Goal: Transaction & Acquisition: Purchase product/service

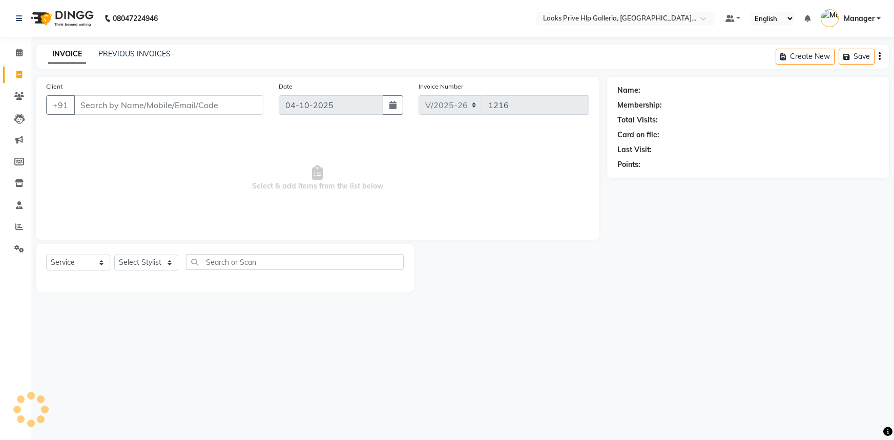
select select "7937"
select select "service"
click at [20, 54] on icon at bounding box center [19, 53] width 7 height 8
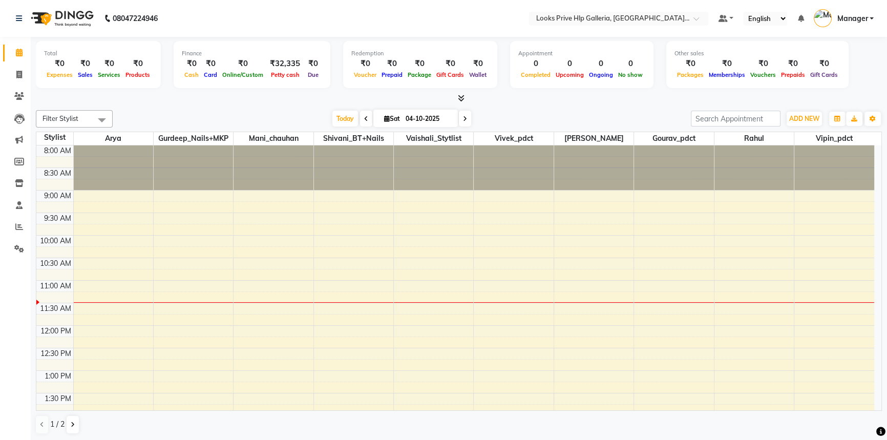
click at [9, 304] on div "Calendar Invoice Clients Leads Marketing Members Inventory Staff Reports Settin…" at bounding box center [69, 227] width 138 height 396
drag, startPoint x: 18, startPoint y: 277, endPoint x: 129, endPoint y: 51, distance: 251.0
drag, startPoint x: 129, startPoint y: 51, endPoint x: 129, endPoint y: 42, distance: 9.2
drag, startPoint x: 129, startPoint y: 42, endPoint x: 130, endPoint y: 36, distance: 6.3
click at [22, 72] on span at bounding box center [19, 75] width 18 height 12
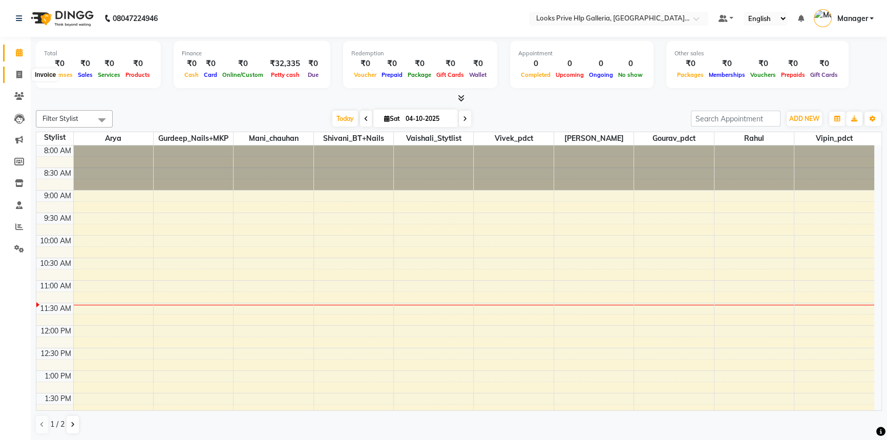
select select "service"
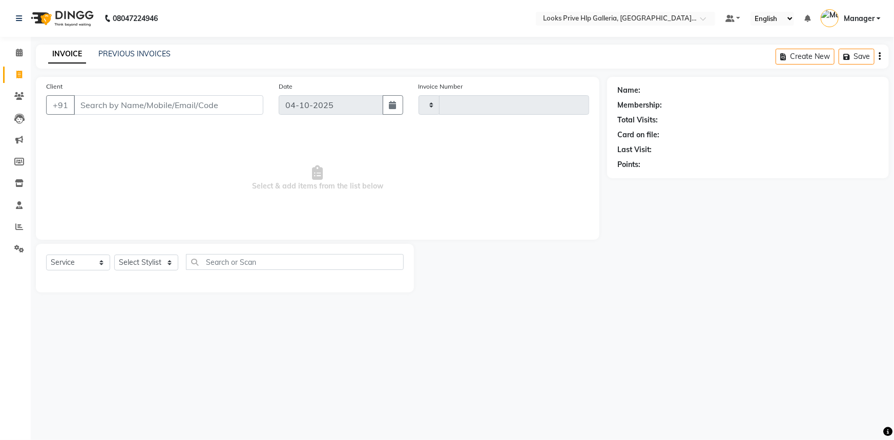
type input "1216"
select select "7937"
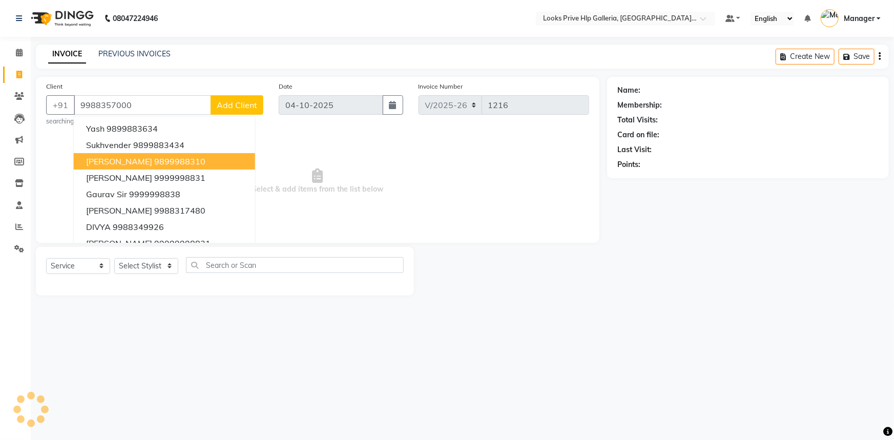
type input "9988357000"
select select "1: Object"
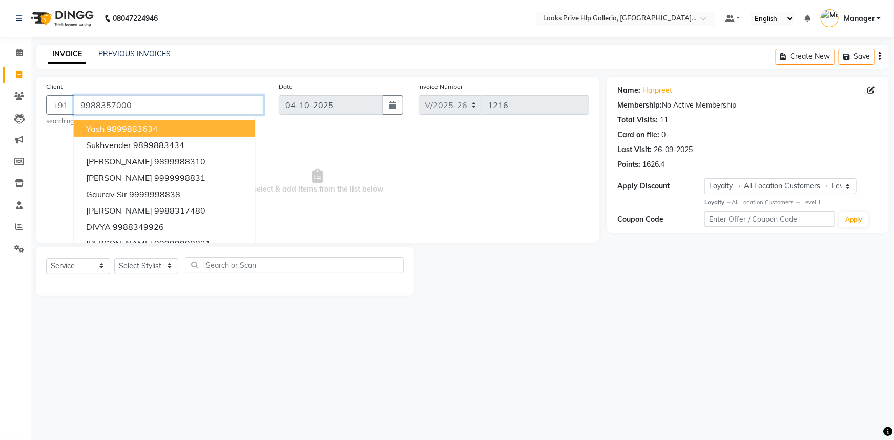
click at [92, 100] on input "9988357000" at bounding box center [168, 104] width 189 height 19
click at [16, 90] on link "Clients" at bounding box center [15, 96] width 25 height 17
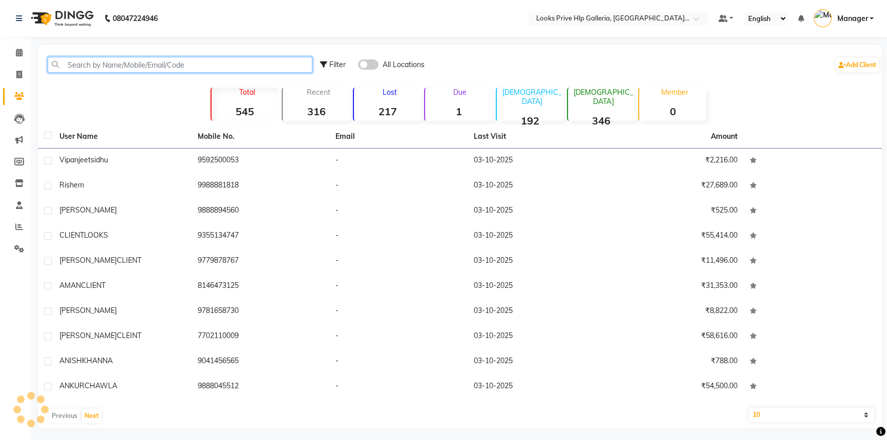
click at [182, 61] on input "text" at bounding box center [180, 65] width 265 height 16
paste input "9988357000"
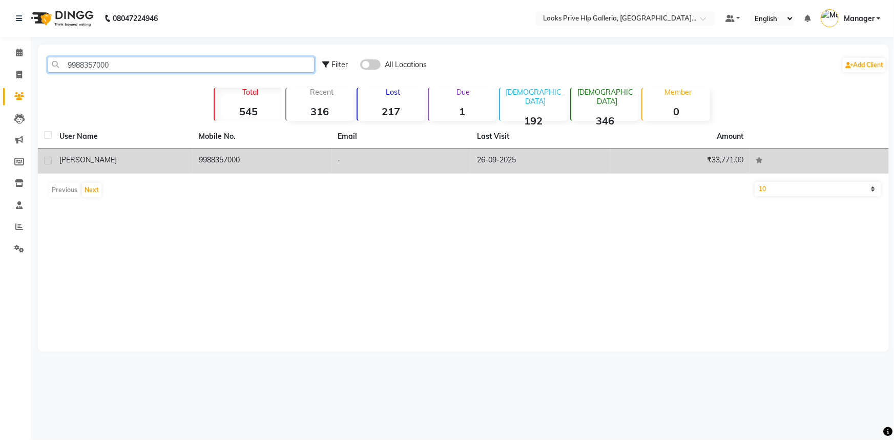
type input "9988357000"
click at [144, 152] on td "harpreet" at bounding box center [122, 161] width 139 height 25
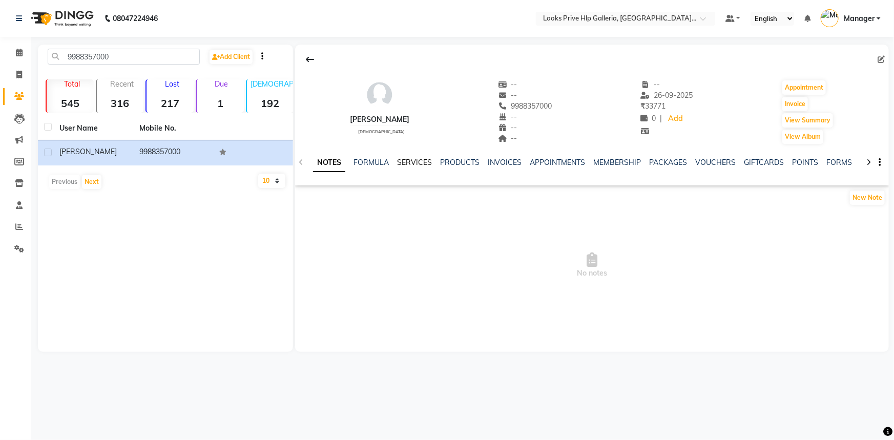
click at [414, 162] on link "SERVICES" at bounding box center [414, 162] width 35 height 9
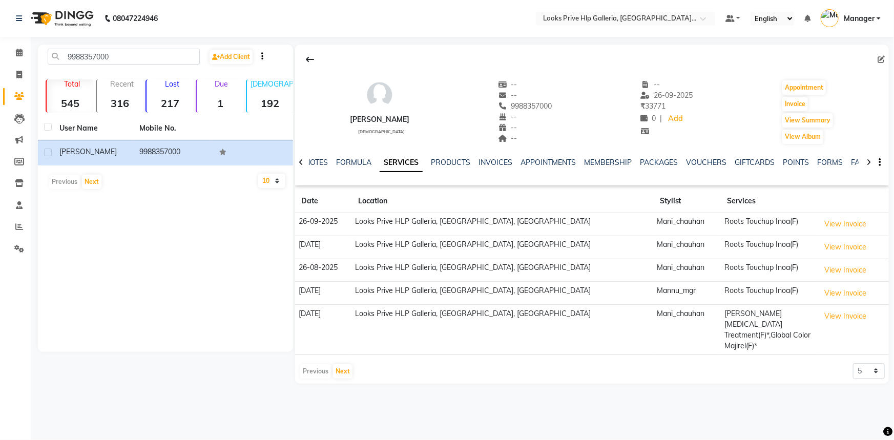
click at [871, 161] on div at bounding box center [868, 162] width 12 height 20
click at [781, 156] on div "NOTES FORMULA SERVICES PRODUCTS INVOICES APPOINTMENTS MEMBERSHIP PACKAGES VOUCH…" at bounding box center [592, 162] width 594 height 35
click at [781, 160] on link "POINTS" at bounding box center [787, 162] width 26 height 9
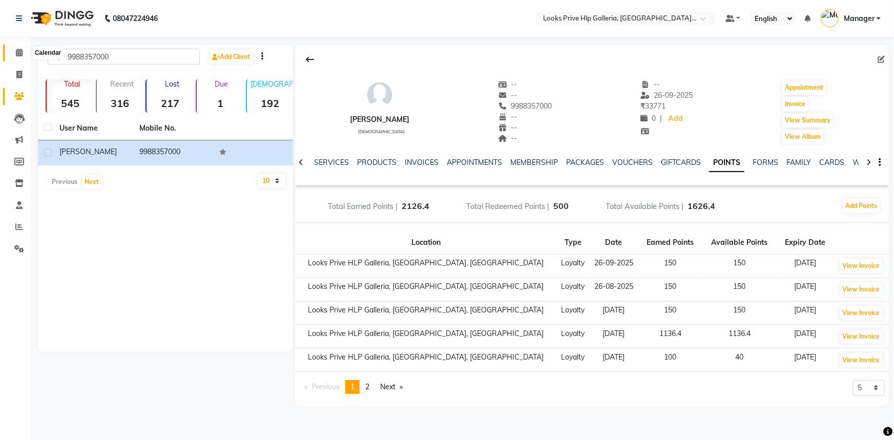
click at [19, 56] on span at bounding box center [19, 53] width 18 height 12
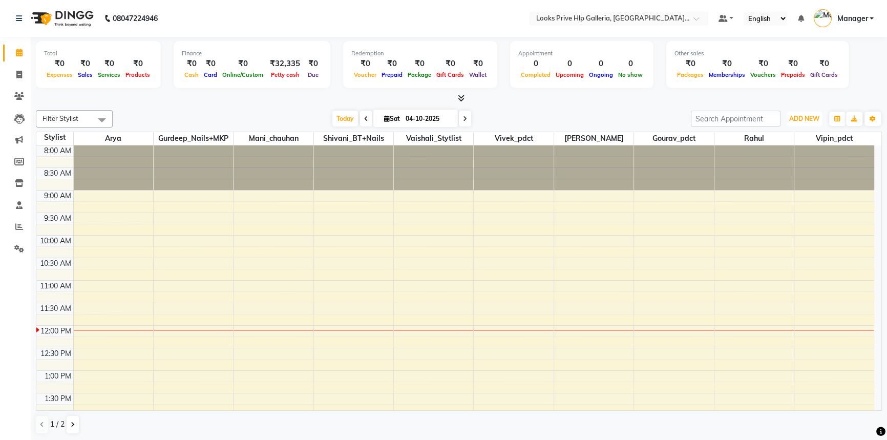
click at [811, 117] on span "ADD NEW" at bounding box center [804, 119] width 30 height 8
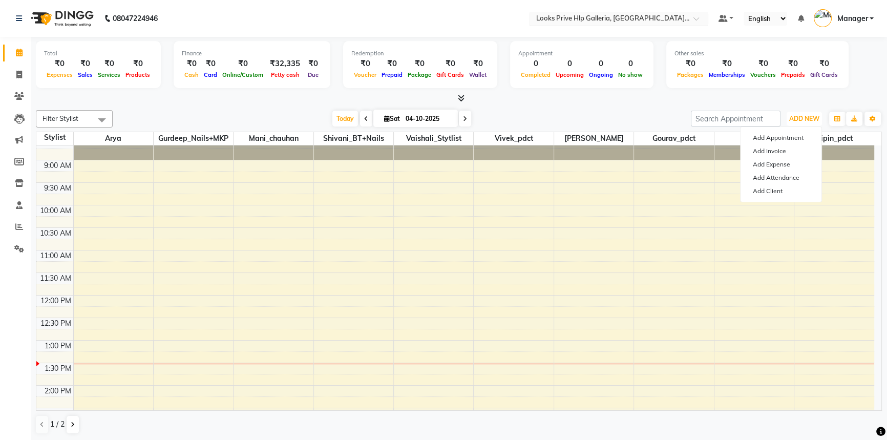
scroll to position [46, 0]
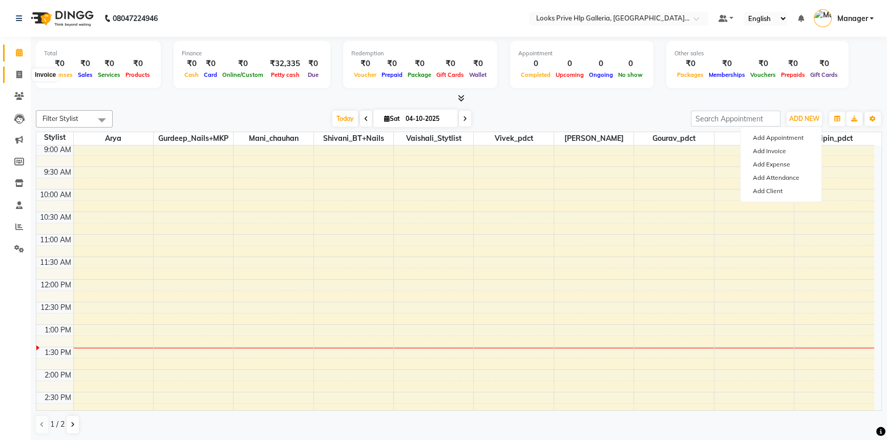
click at [17, 73] on icon at bounding box center [19, 75] width 6 height 8
select select "service"
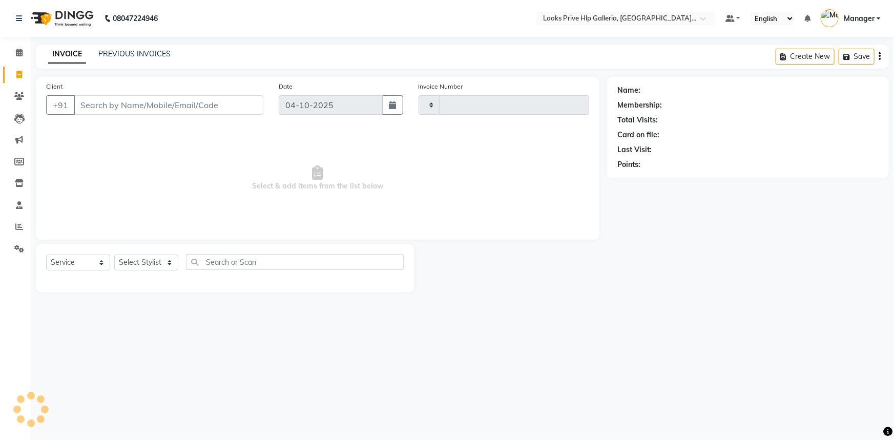
type input "1216"
select select "7937"
click at [153, 264] on select "Select Stylist" at bounding box center [146, 263] width 64 height 16
select select "71863"
click at [114, 255] on select "Select Stylist Arshdeep Arya Counter_Sales Gourav_pdct Gurdeep_Nails+MKP Manage…" at bounding box center [146, 263] width 64 height 16
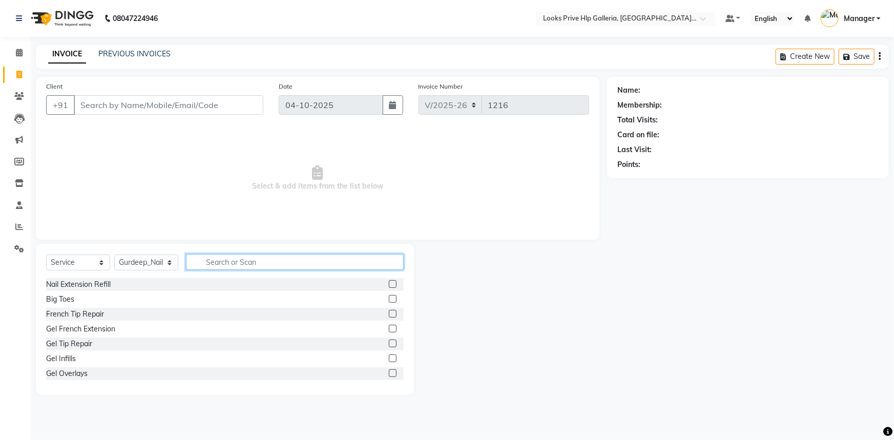
drag, startPoint x: 217, startPoint y: 260, endPoint x: 212, endPoint y: 271, distance: 12.8
click at [217, 260] on input "text" at bounding box center [295, 262] width 218 height 16
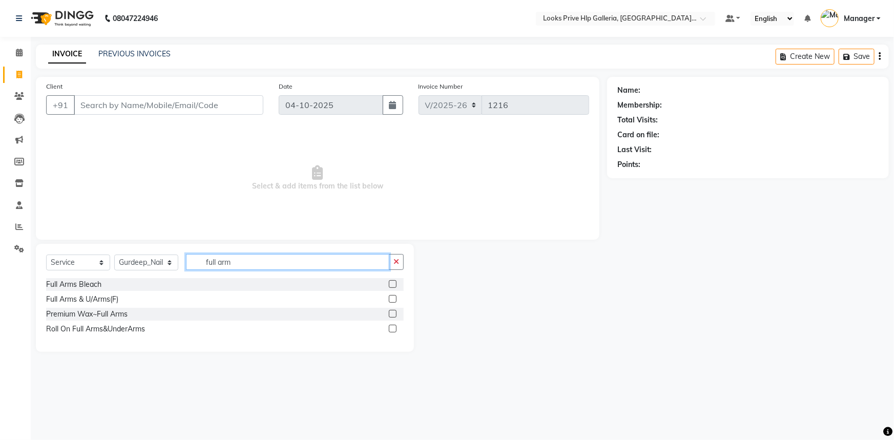
type input "full arm"
click at [395, 312] on label at bounding box center [393, 314] width 8 height 8
click at [395, 312] on input "checkbox" at bounding box center [392, 314] width 7 height 7
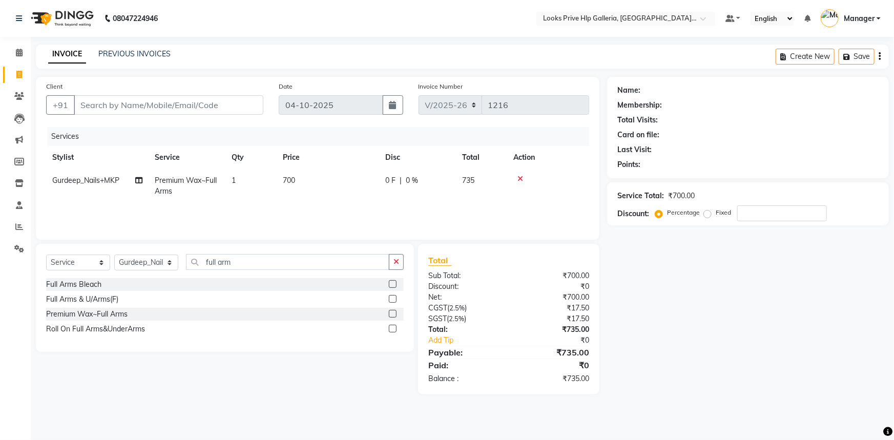
checkbox input "false"
click at [293, 170] on td "700" at bounding box center [328, 186] width 102 height 34
select select "71863"
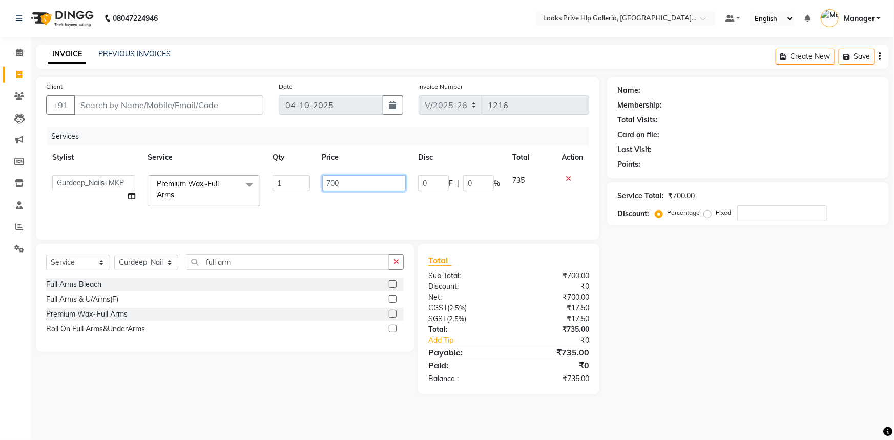
click at [367, 181] on input "700" at bounding box center [364, 183] width 84 height 16
type input "7"
type input "1000"
click at [395, 261] on icon "button" at bounding box center [396, 261] width 6 height 7
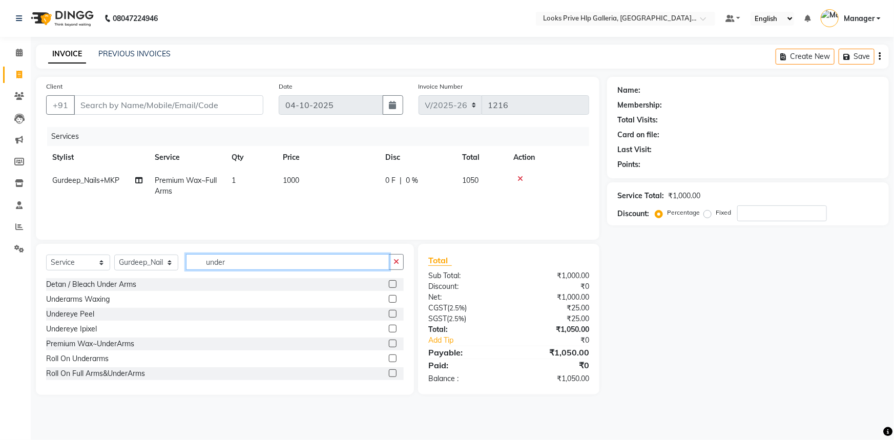
type input "under"
click at [389, 300] on label at bounding box center [393, 299] width 8 height 8
click at [389, 300] on input "checkbox" at bounding box center [392, 299] width 7 height 7
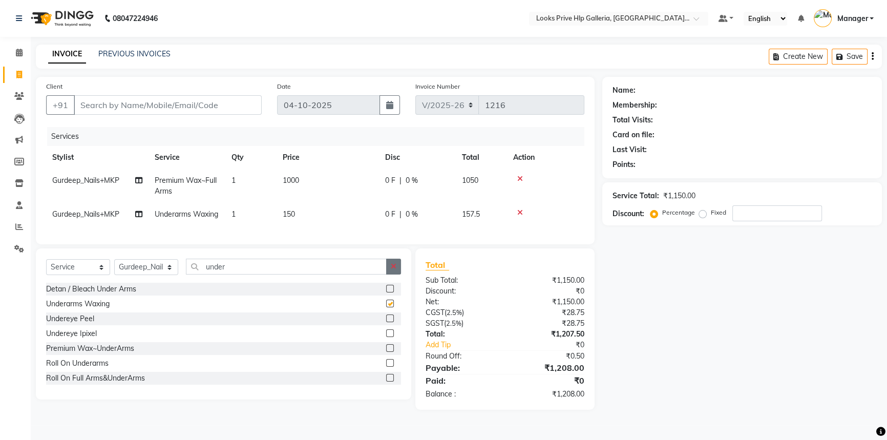
checkbox input "false"
click at [392, 270] on icon "button" at bounding box center [394, 266] width 6 height 7
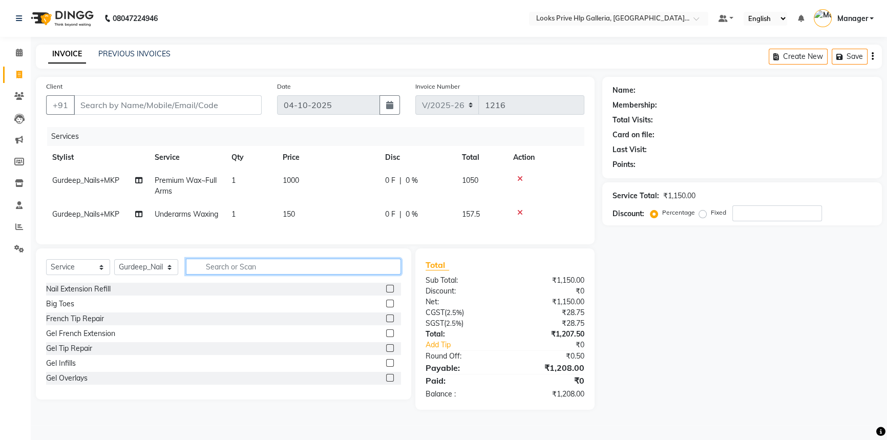
type input "f"
type input "half leg"
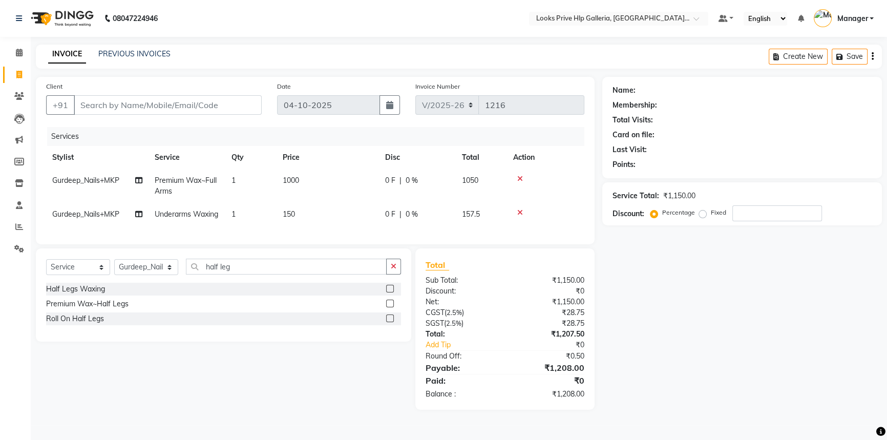
click at [389, 307] on label at bounding box center [390, 304] width 8 height 8
click at [389, 307] on input "checkbox" at bounding box center [389, 304] width 7 height 7
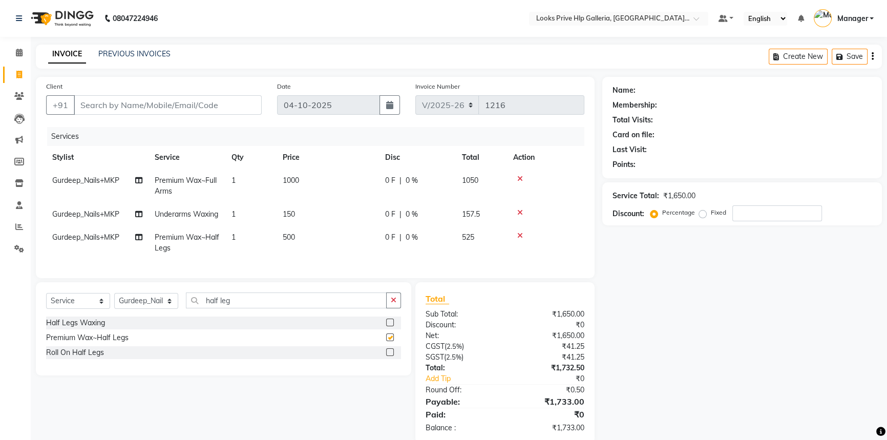
checkbox input "false"
click at [331, 221] on td "150" at bounding box center [328, 214] width 102 height 23
select select "71863"
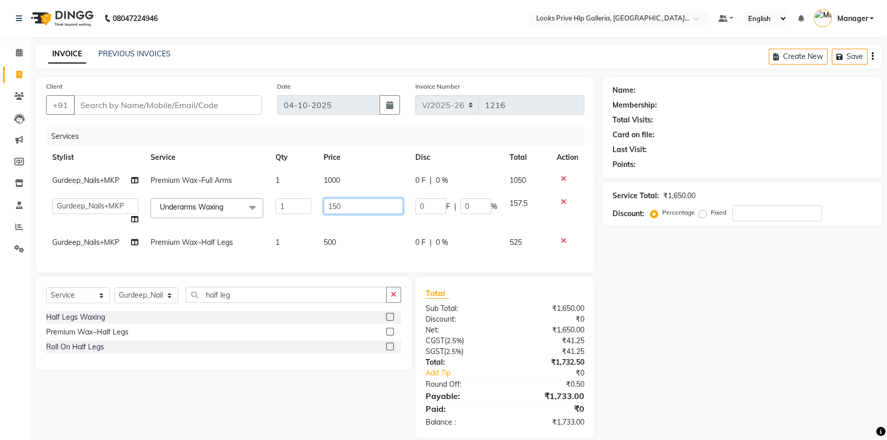
click at [348, 210] on input "150" at bounding box center [363, 206] width 79 height 16
type input "1"
type input "500"
click at [344, 236] on tbody "Gurdeep_Nails+MKP Premium Wax~Full Arms 1 1000 0 F | 0 % 1050 Arshdeep Arya Cou…" at bounding box center [315, 211] width 538 height 85
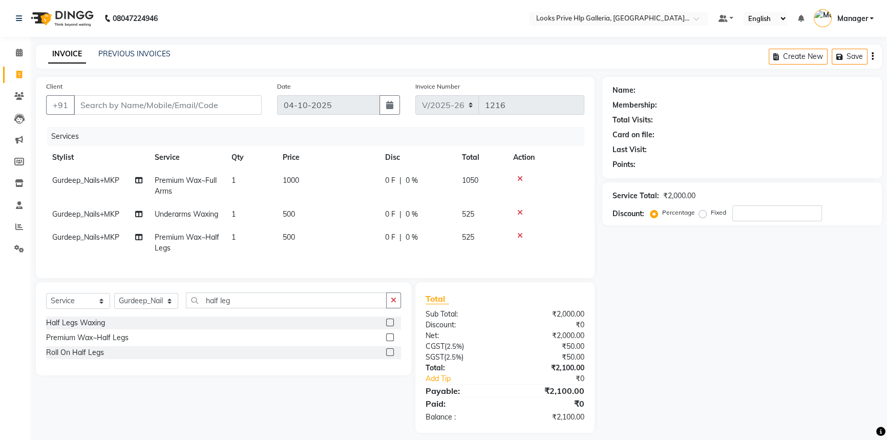
click at [323, 246] on td "500" at bounding box center [328, 243] width 102 height 34
select select "71863"
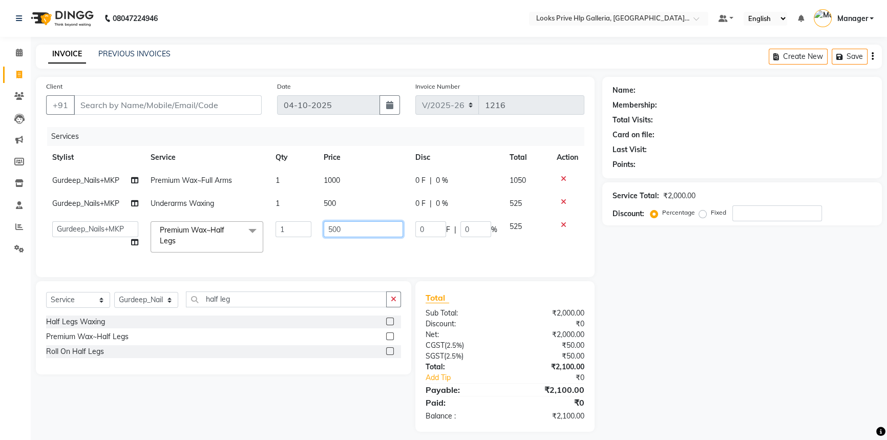
click at [371, 228] on input "500" at bounding box center [363, 229] width 79 height 16
type input "5"
type input "700"
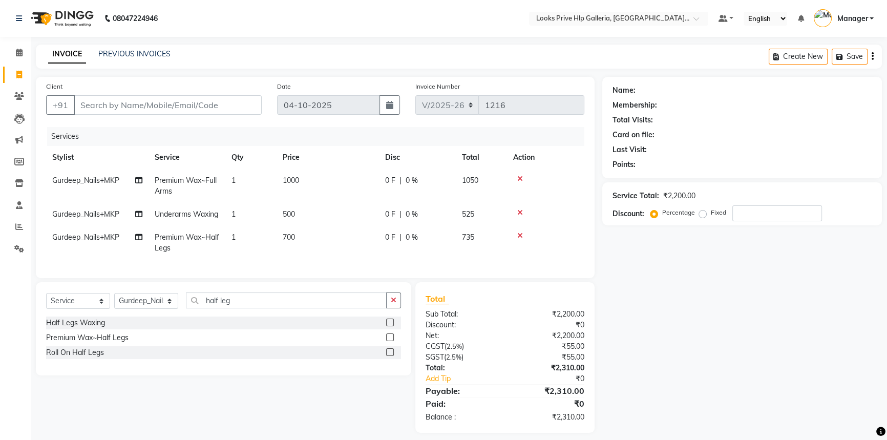
click at [431, 260] on td "0 F | 0 %" at bounding box center [417, 243] width 77 height 34
select select "71863"
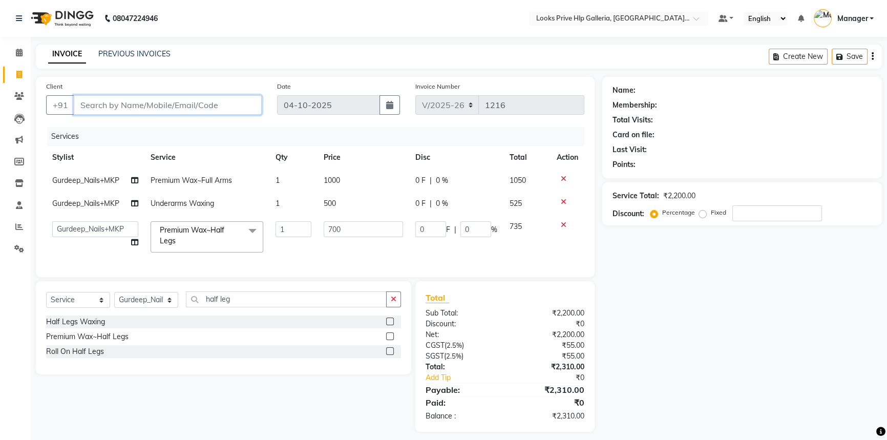
click at [133, 108] on input "Client" at bounding box center [168, 104] width 188 height 19
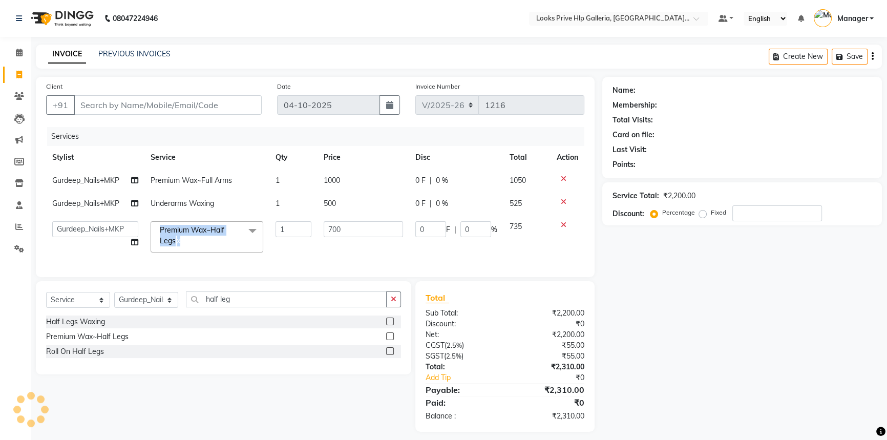
click at [180, 217] on td "Premium Wax~Half Legs x Nail Extension Refill Big Toes French Tip Repair Gel Fr…" at bounding box center [206, 237] width 125 height 44
drag, startPoint x: 176, startPoint y: 208, endPoint x: 181, endPoint y: 205, distance: 6.4
click at [256, 192] on td "Underarms Waxing" at bounding box center [206, 203] width 125 height 23
select select "71863"
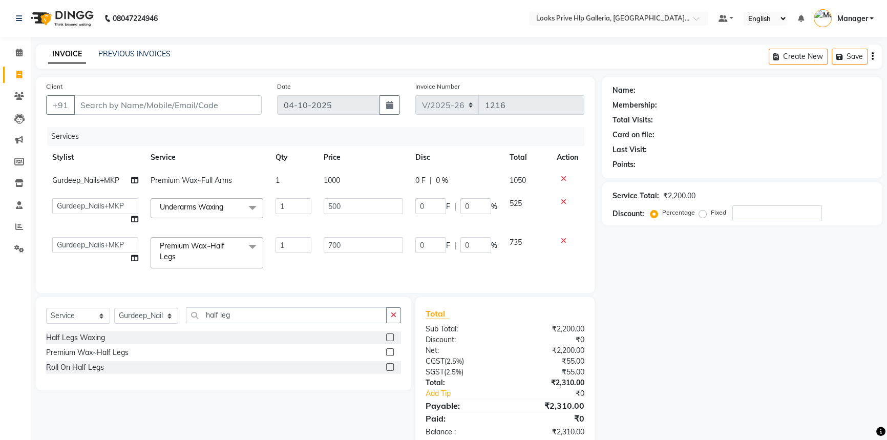
drag, startPoint x: 248, startPoint y: 194, endPoint x: 240, endPoint y: 382, distance: 188.7
click at [240, 376] on div "Half Legs Waxing Premium Wax~Half Legs Roll On Half Legs" at bounding box center [223, 353] width 355 height 45
drag, startPoint x: 226, startPoint y: 326, endPoint x: 231, endPoint y: 319, distance: 8.7
drag, startPoint x: 231, startPoint y: 319, endPoint x: 176, endPoint y: 97, distance: 228.7
click at [176, 97] on input "Client" at bounding box center [168, 104] width 188 height 19
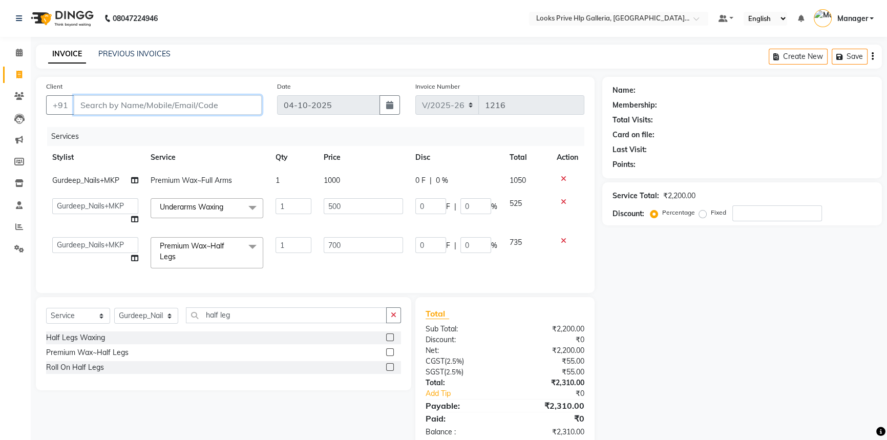
type input "9"
type input "0"
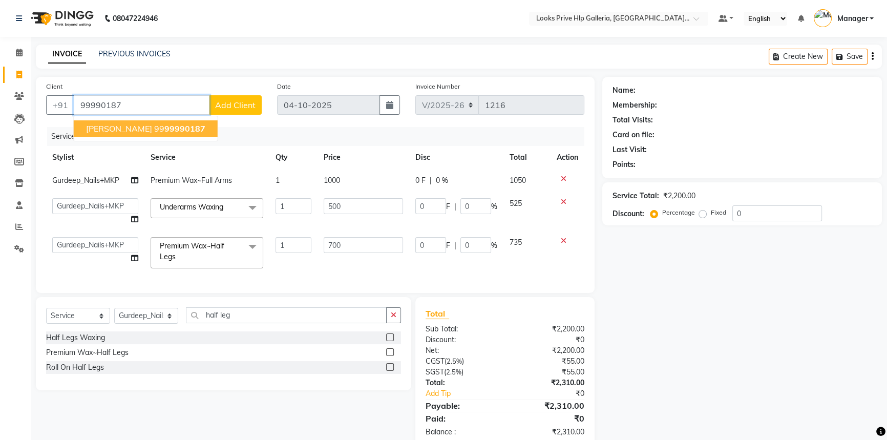
click at [178, 128] on span "99990187" at bounding box center [184, 128] width 41 height 10
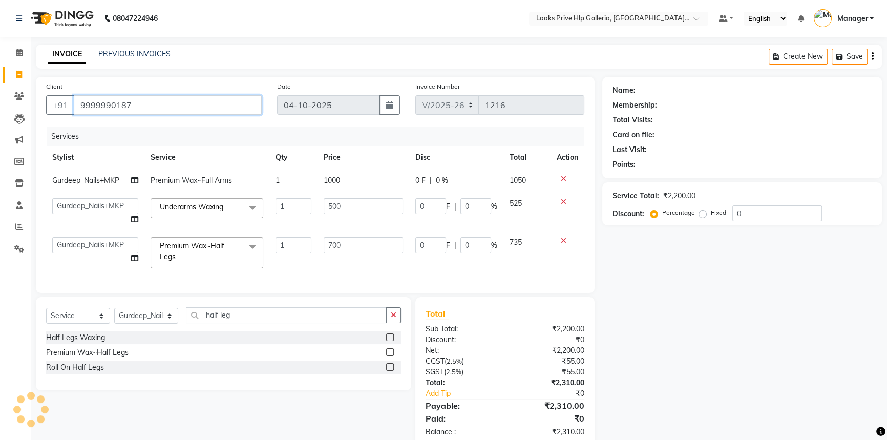
type input "9999990187"
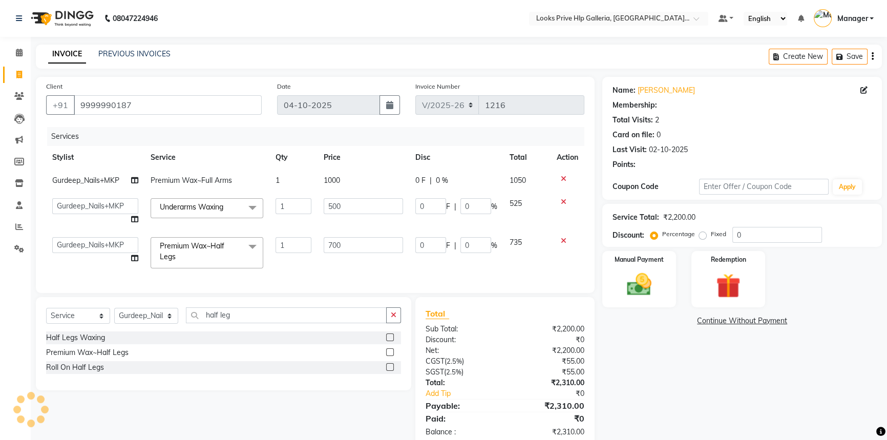
select select "1: Object"
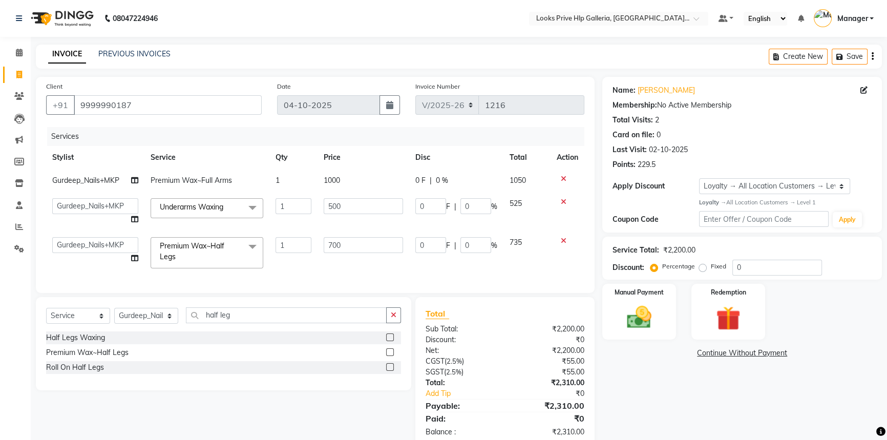
click at [754, 256] on div "Service Total: ₹2,200.00 Discount: Percentage Fixed 0" at bounding box center [742, 258] width 259 height 35
click at [753, 262] on input "0" at bounding box center [777, 268] width 90 height 16
type input "1"
type input "7"
type input "1"
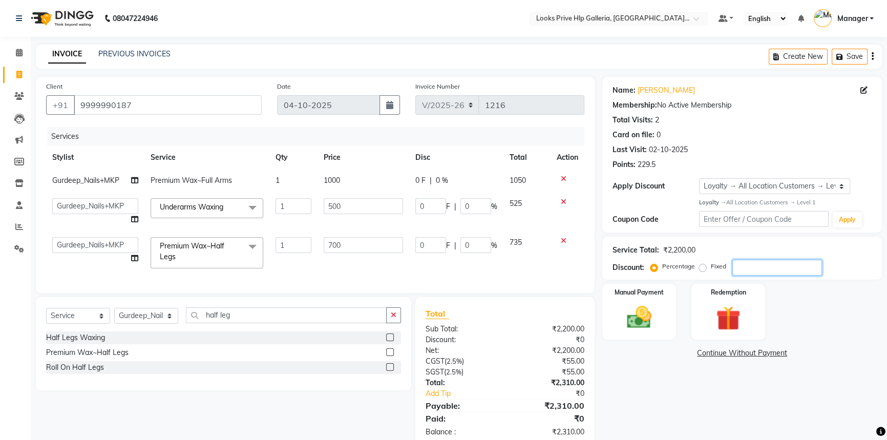
type input "5"
type input "1"
type input "15"
type input "105"
type input "15"
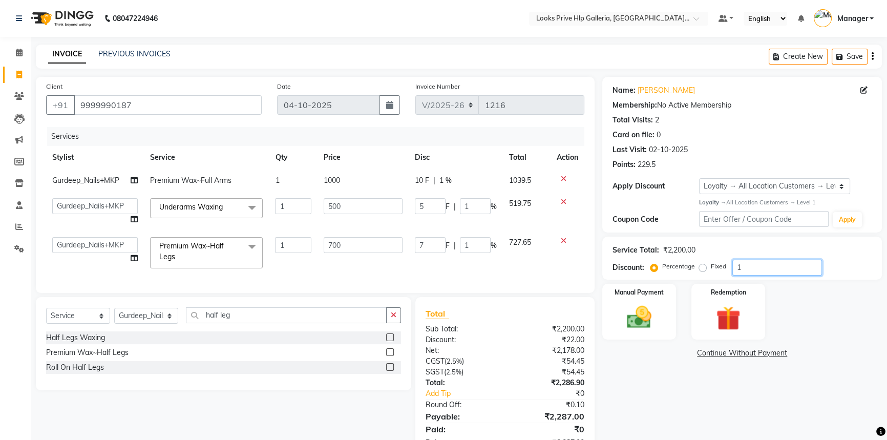
type input "75"
type input "15"
click at [666, 346] on div "Name: Dimple Sodhi Membership: No Active Membership Total Visits: 2 Card on fil…" at bounding box center [745, 268] width 287 height 382
click at [655, 375] on div "Name: Dimple Sodhi Membership: No Active Membership Total Visits: 2 Card on fil…" at bounding box center [745, 268] width 287 height 382
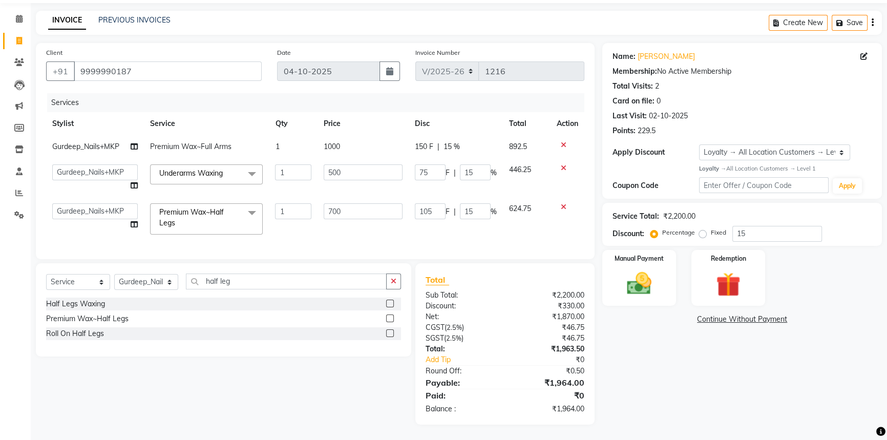
scroll to position [41, 0]
click at [394, 280] on icon "button" at bounding box center [394, 281] width 6 height 7
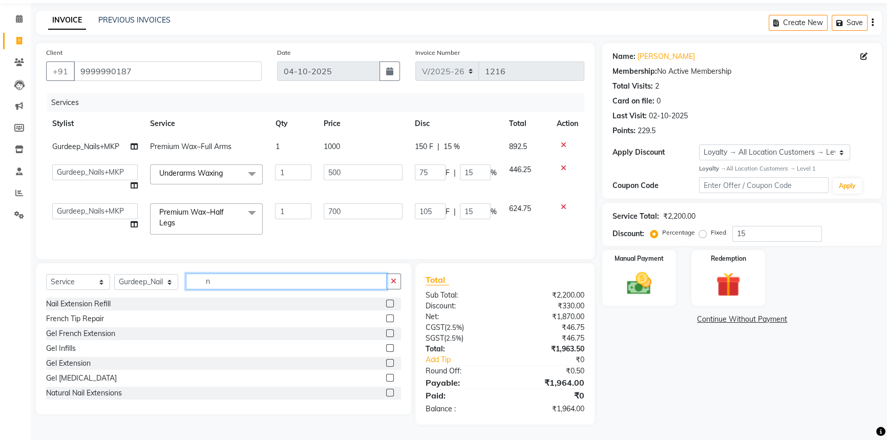
type input "n"
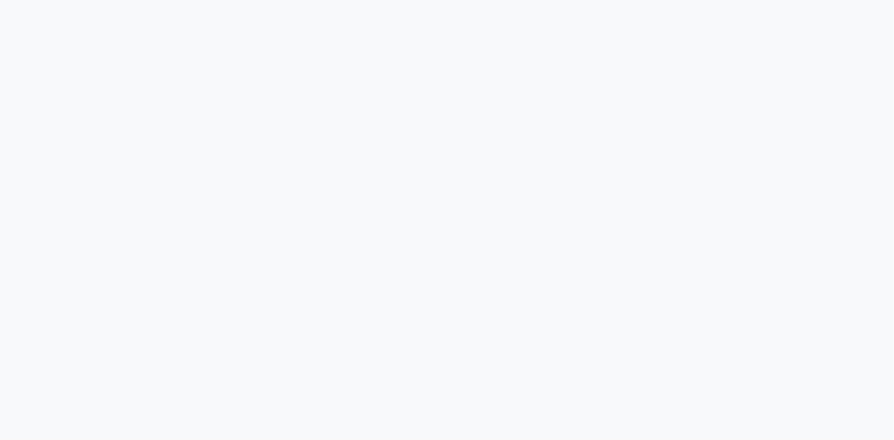
select select "service"
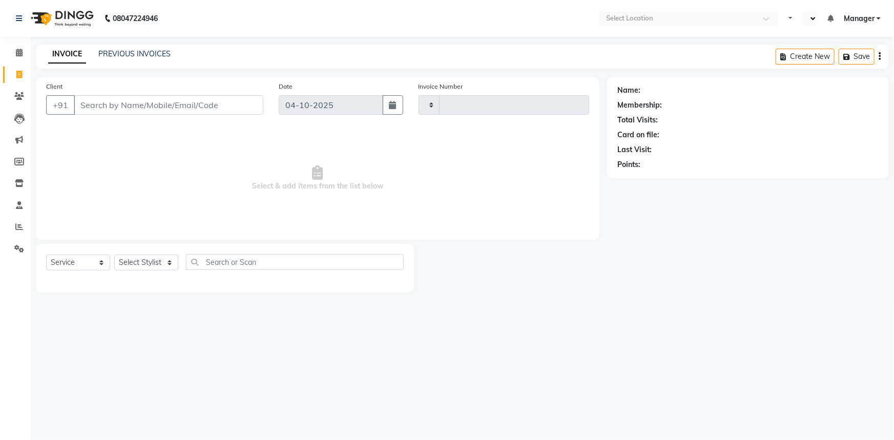
type input "1216"
select select "en"
select select "7937"
click at [115, 102] on input "Client" at bounding box center [168, 104] width 189 height 19
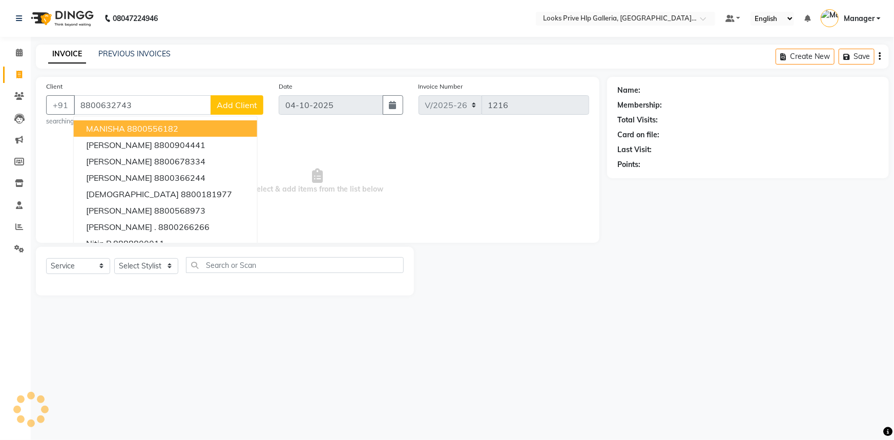
type input "8800632743"
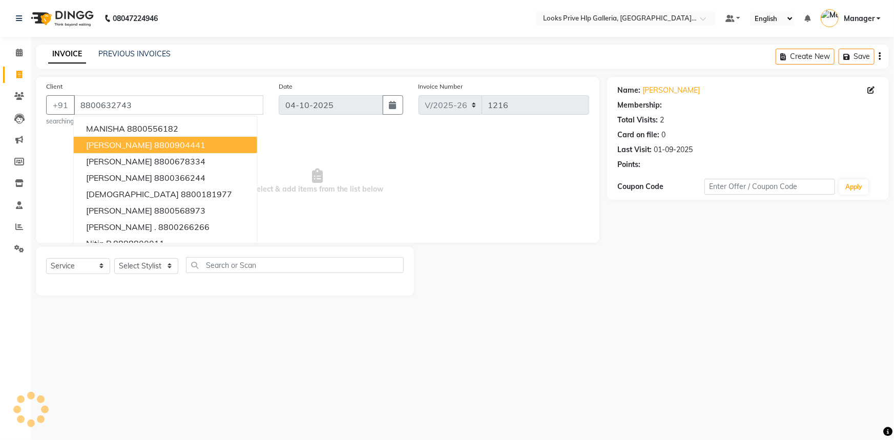
click at [341, 141] on span "Select & add items from the list below" at bounding box center [317, 181] width 543 height 102
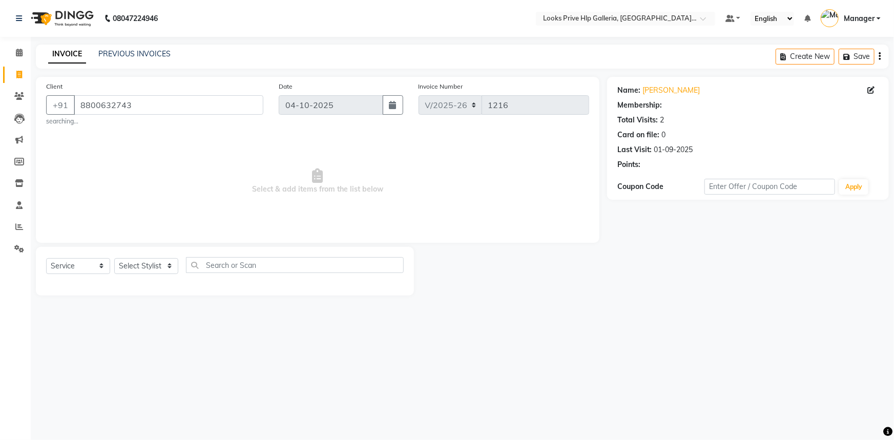
select select "1: Object"
drag, startPoint x: 157, startPoint y: 255, endPoint x: 153, endPoint y: 266, distance: 11.5
click at [157, 256] on div "Select Service Product Membership Package Voucher Prepaid Gift Card Select Styl…" at bounding box center [225, 271] width 378 height 49
click at [152, 266] on select "Select Stylist [PERSON_NAME] Counter_Sales Gourav_pdct Gurdeep_Nails+MKP Manage…" at bounding box center [146, 266] width 64 height 16
select select "74725"
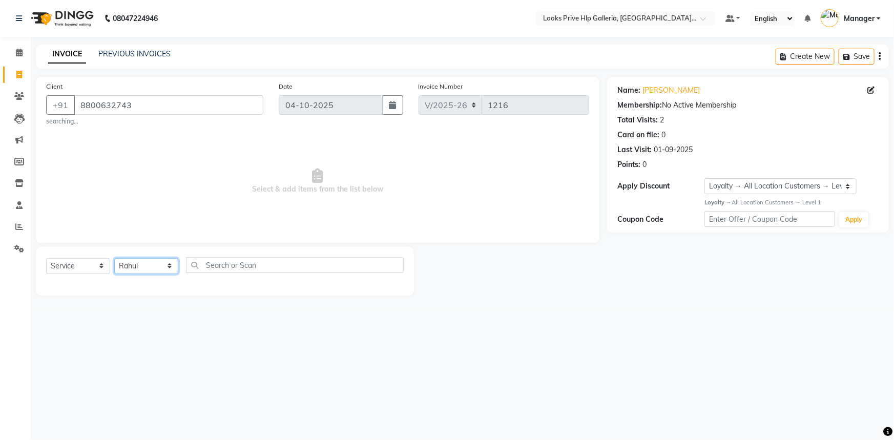
click at [114, 258] on select "Select Stylist [PERSON_NAME] Counter_Sales Gourav_pdct Gurdeep_Nails+MKP Manage…" at bounding box center [146, 266] width 64 height 16
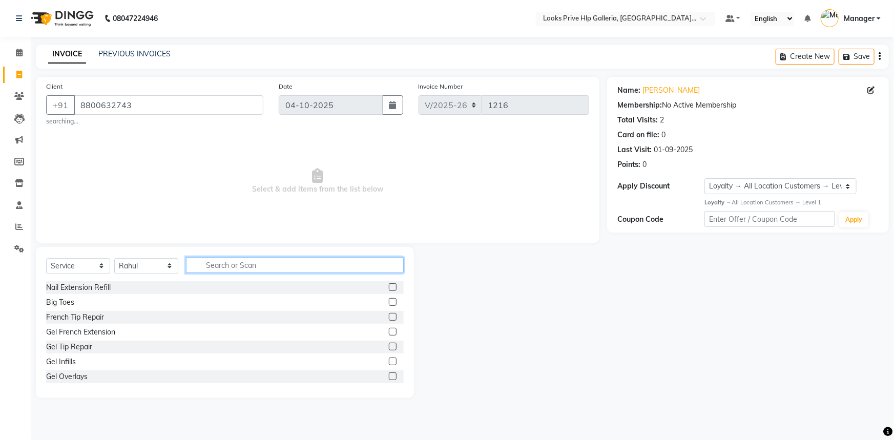
click at [225, 264] on input "text" at bounding box center [295, 265] width 218 height 16
type input "cut"
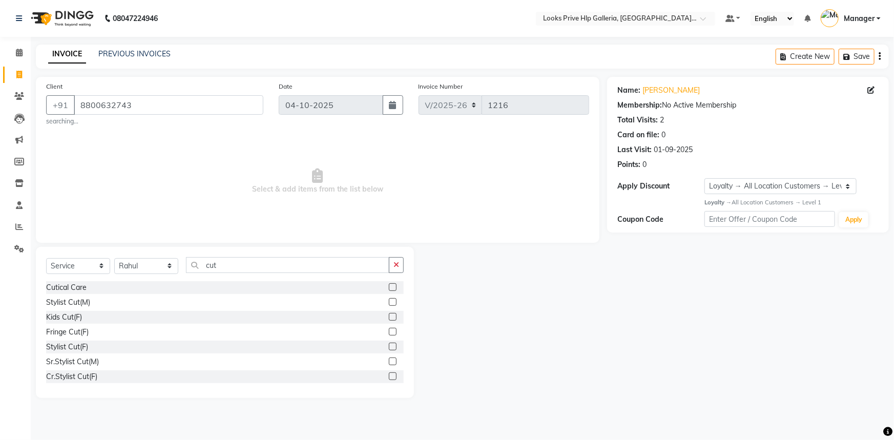
click at [389, 300] on label at bounding box center [393, 302] width 8 height 8
click at [389, 300] on input "checkbox" at bounding box center [392, 302] width 7 height 7
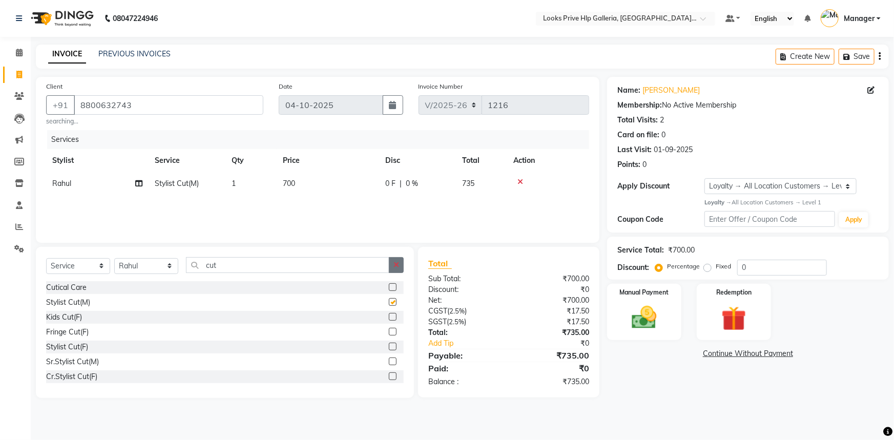
checkbox input "false"
click at [395, 266] on icon "button" at bounding box center [396, 264] width 6 height 7
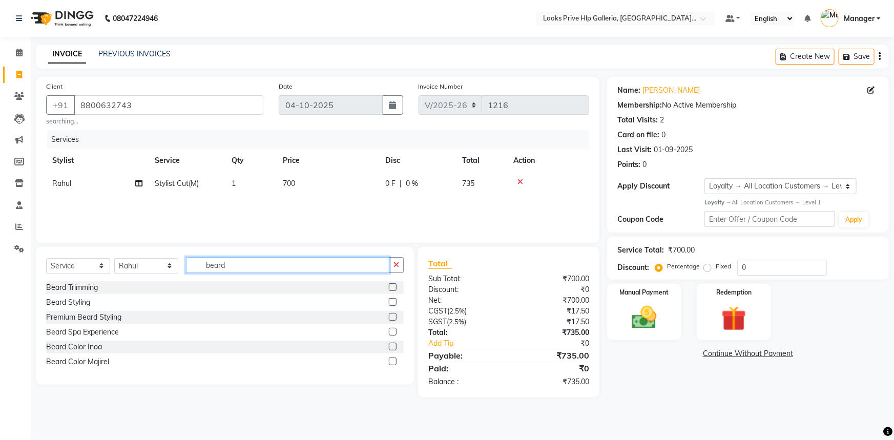
type input "beard"
click at [393, 302] on label at bounding box center [393, 302] width 8 height 8
click at [393, 302] on input "checkbox" at bounding box center [392, 302] width 7 height 7
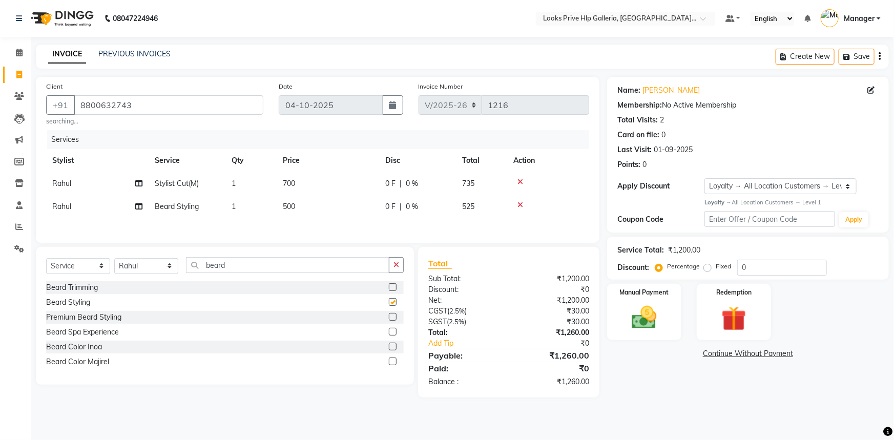
click at [348, 213] on td "500" at bounding box center [328, 206] width 102 height 23
checkbox input "false"
select select "74725"
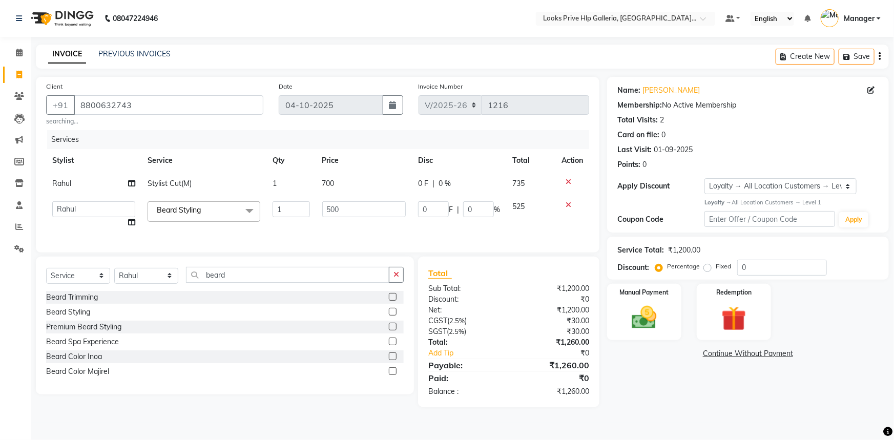
click at [351, 182] on td "700" at bounding box center [364, 183] width 96 height 23
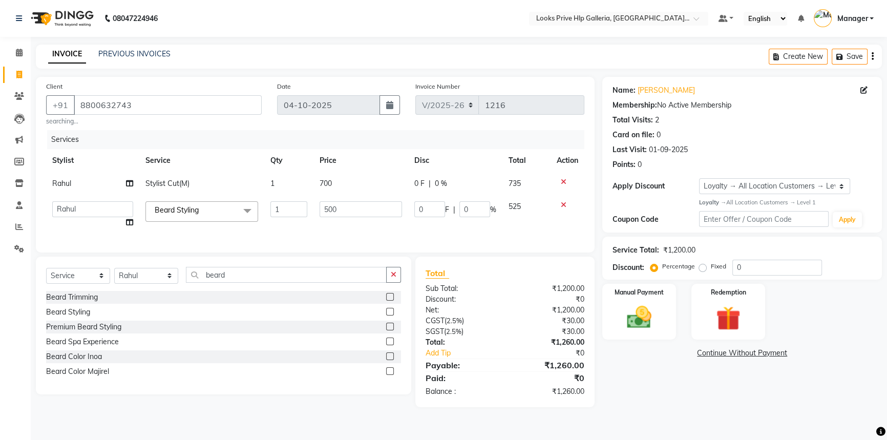
select select "74725"
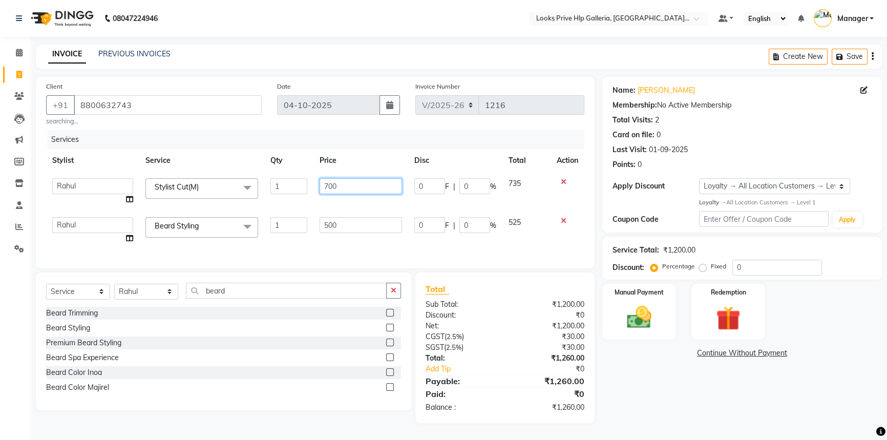
click at [360, 182] on input "700" at bounding box center [361, 186] width 82 height 16
type input "7"
type input "850"
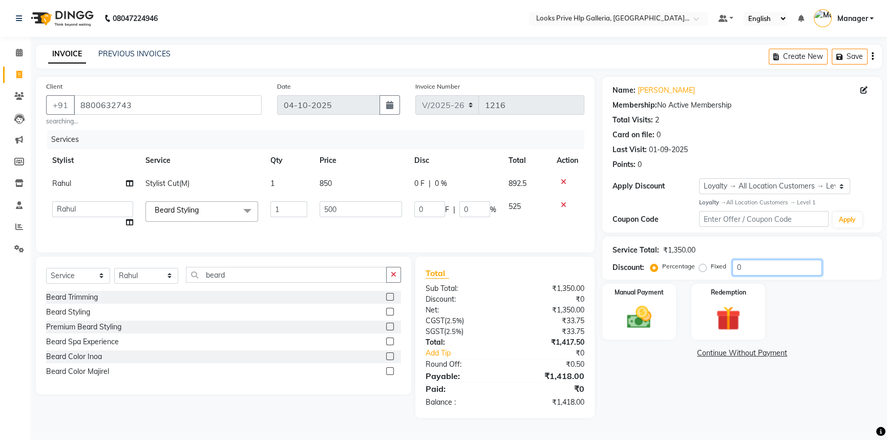
click at [798, 264] on input "0" at bounding box center [777, 268] width 90 height 16
type input "2"
type input "10"
type input "2"
type input "25"
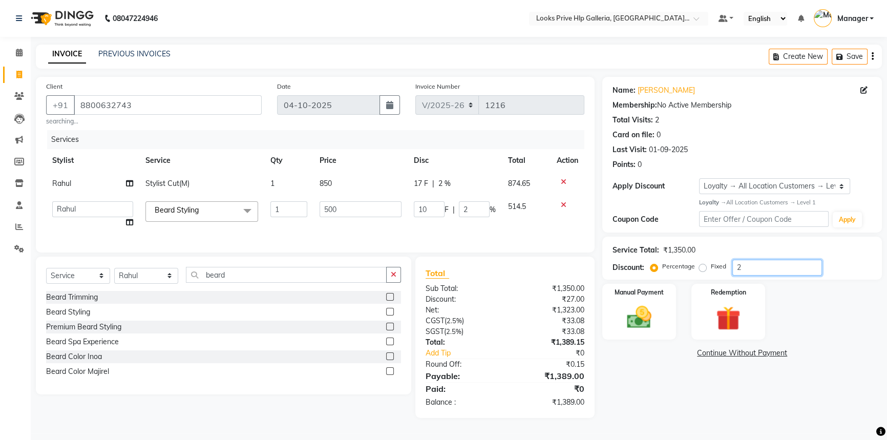
type input "125"
type input "25"
click at [825, 331] on div "Manual Payment Redemption" at bounding box center [742, 312] width 295 height 56
click at [661, 333] on div "Manual Payment" at bounding box center [639, 312] width 77 height 58
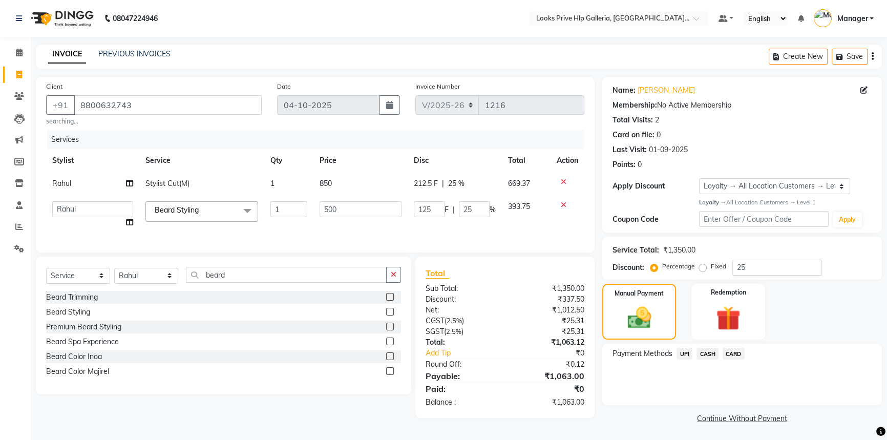
click at [686, 353] on span "UPI" at bounding box center [685, 354] width 16 height 12
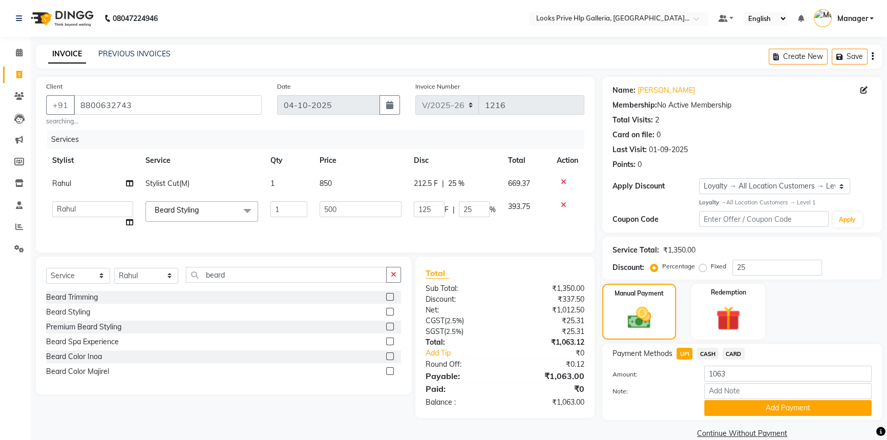
click at [714, 403] on button "Add Payment" at bounding box center [787, 408] width 167 height 16
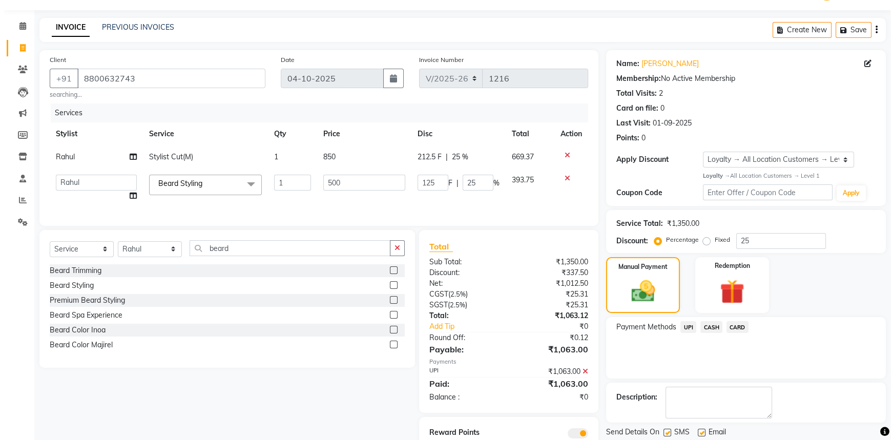
scroll to position [73, 0]
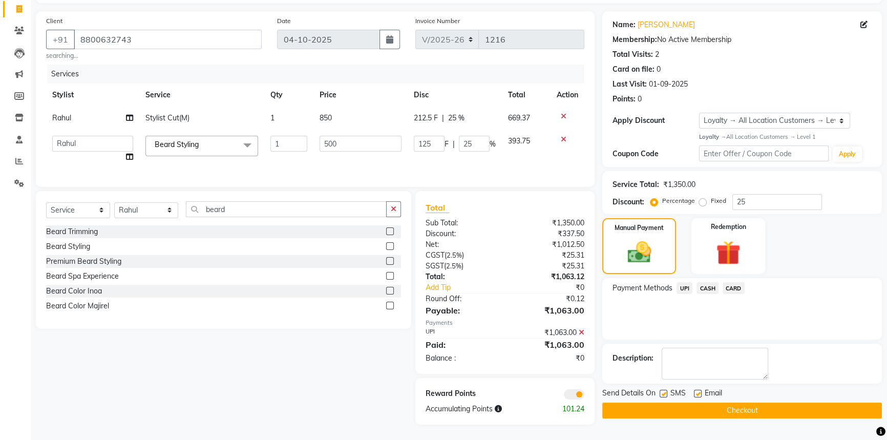
click at [578, 394] on span at bounding box center [574, 394] width 20 height 10
click at [584, 396] on input "checkbox" at bounding box center [584, 396] width 0 height 0
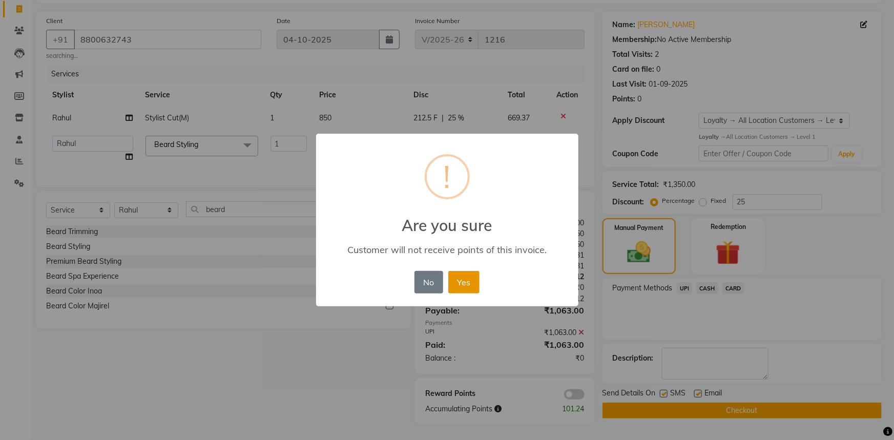
click at [476, 292] on button "Yes" at bounding box center [463, 282] width 31 height 23
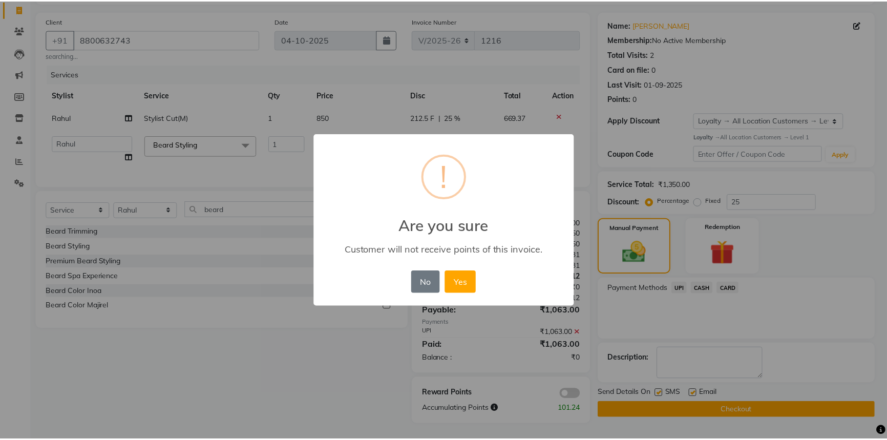
scroll to position [59, 0]
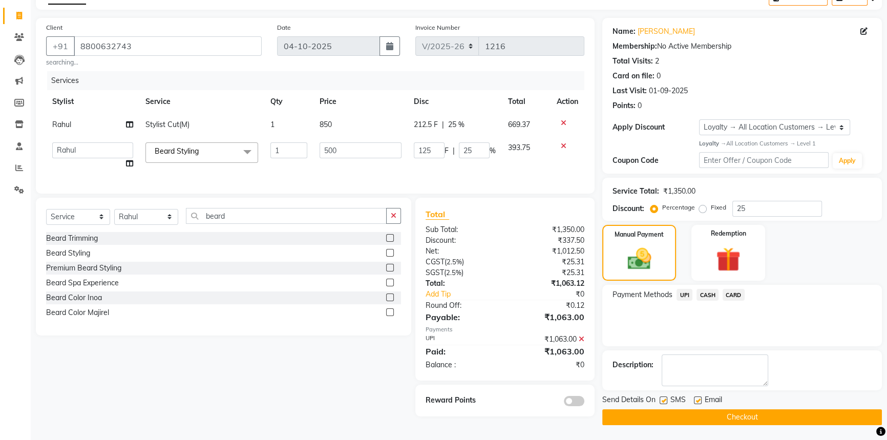
click at [717, 415] on button "Checkout" at bounding box center [742, 417] width 280 height 16
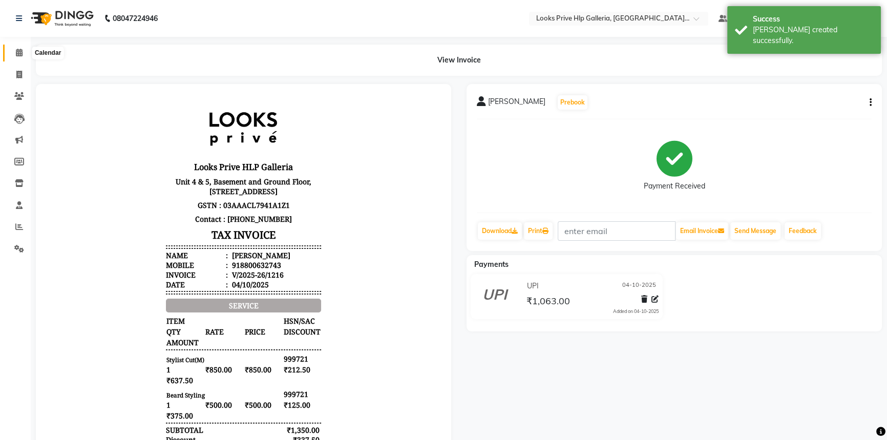
click at [17, 54] on icon at bounding box center [19, 53] width 7 height 8
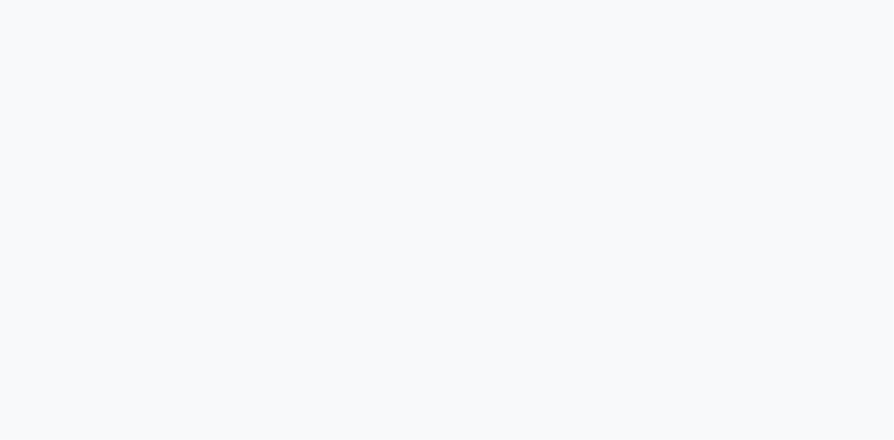
select select "7937"
select select "service"
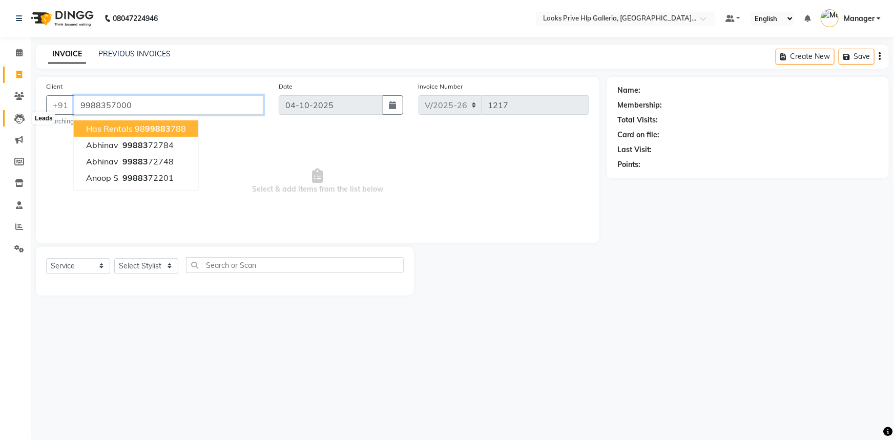
type input "9988357000"
select select "1: Object"
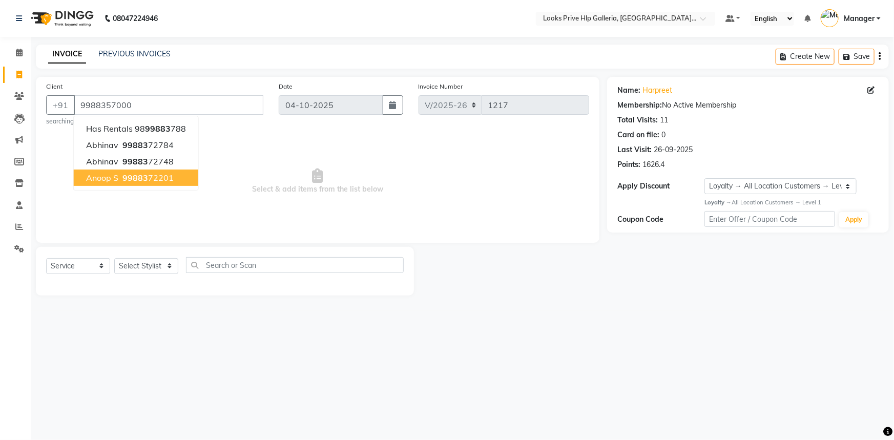
click at [297, 201] on span "Select & add items from the list below" at bounding box center [317, 181] width 543 height 102
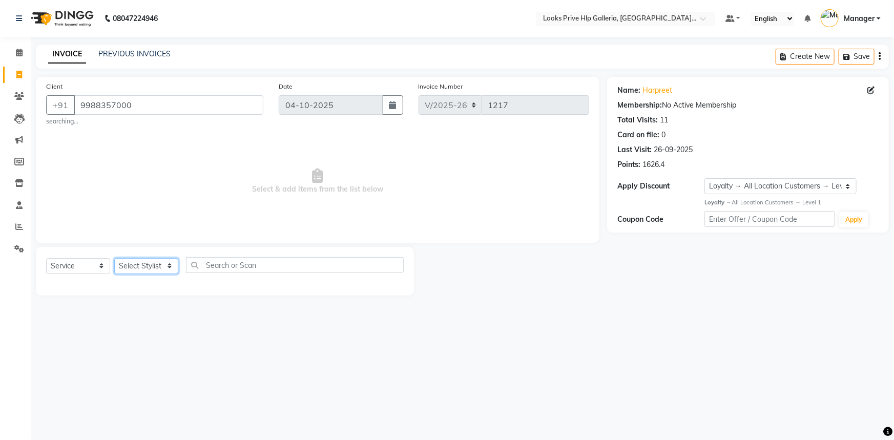
click at [150, 260] on select "Select Stylist Arshdeep Arya Counter_Sales Gourav_pdct Gurdeep_Nails+MKP Manage…" at bounding box center [146, 266] width 64 height 16
select select "71866"
click at [114, 258] on select "Select Stylist Arshdeep Arya Counter_Sales Gourav_pdct Gurdeep_Nails+MKP Manage…" at bounding box center [146, 266] width 64 height 16
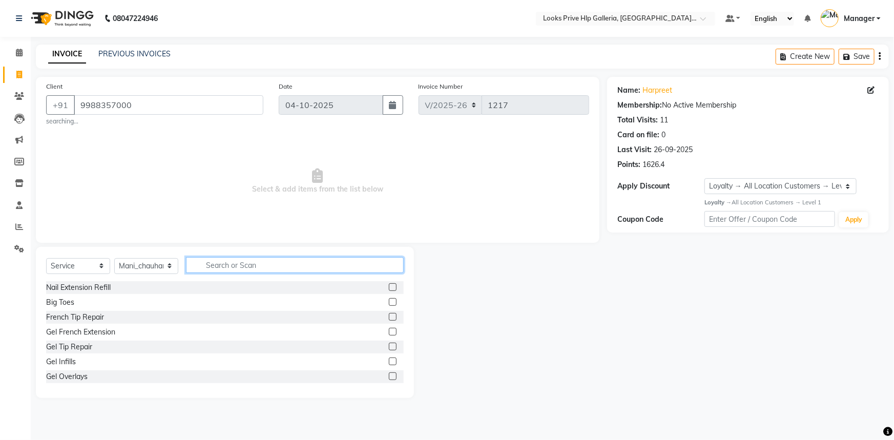
click at [219, 263] on input "text" at bounding box center [295, 265] width 218 height 16
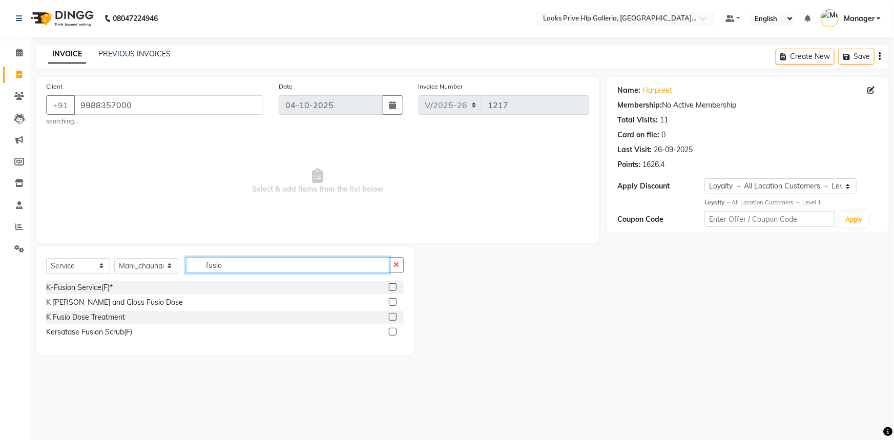
type input "fusio"
click at [392, 317] on label at bounding box center [393, 317] width 8 height 8
click at [392, 317] on input "checkbox" at bounding box center [392, 317] width 7 height 7
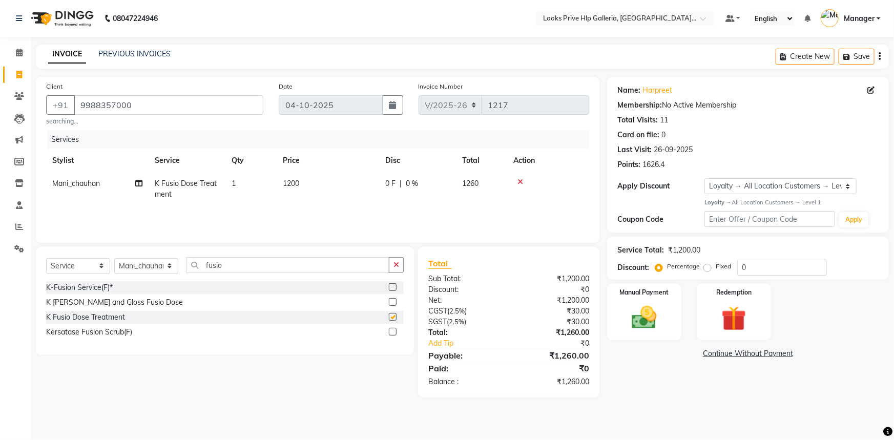
checkbox input "false"
click at [299, 185] on span "1200" at bounding box center [291, 183] width 16 height 9
select select "71866"
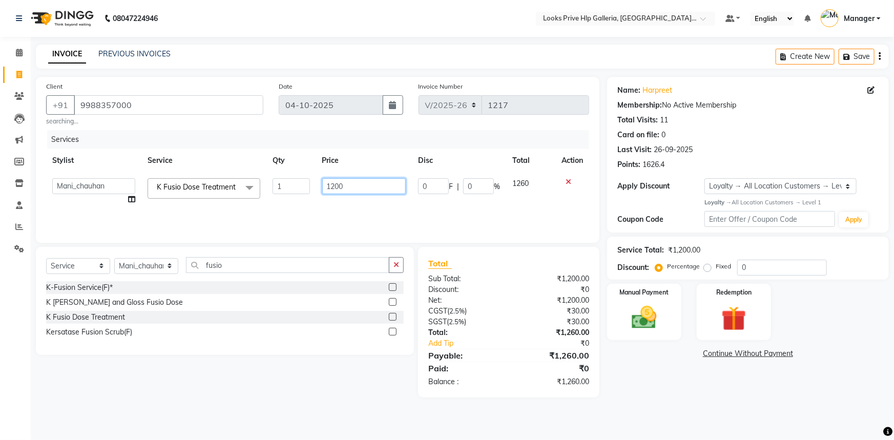
click at [359, 178] on td "1200" at bounding box center [364, 191] width 96 height 39
type input "1"
type input "2100"
click at [727, 308] on img at bounding box center [734, 319] width 42 height 32
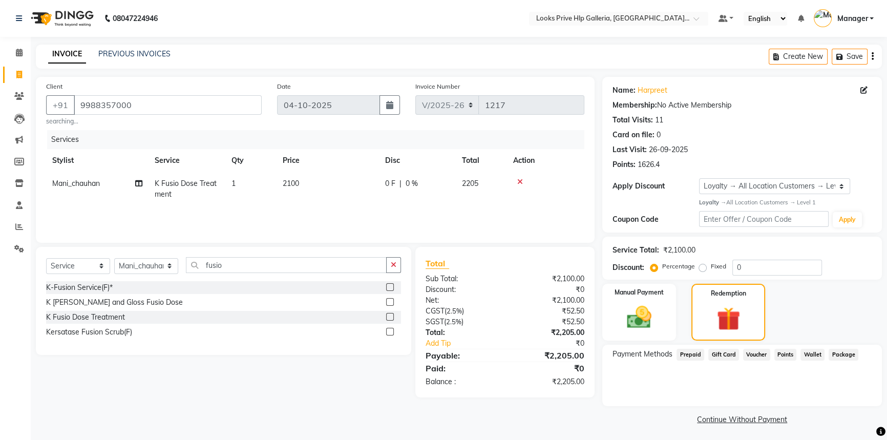
click at [783, 352] on span "Points" at bounding box center [785, 355] width 23 height 12
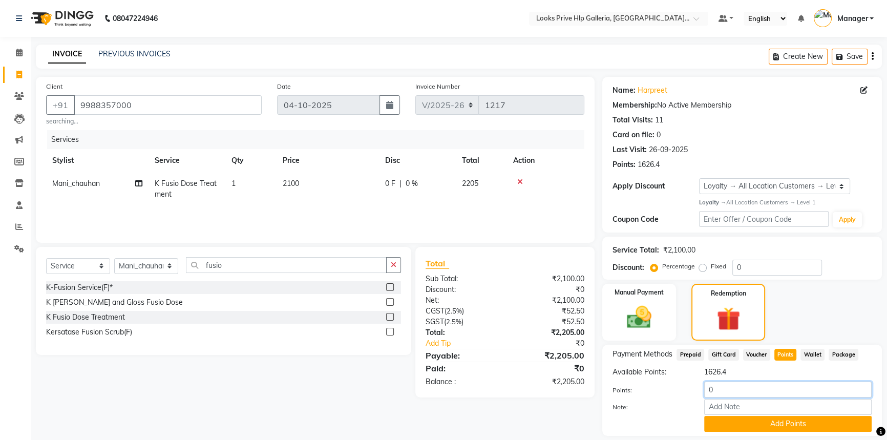
click at [759, 386] on input "0" at bounding box center [787, 390] width 167 height 16
type input "500"
click at [761, 427] on button "Add Points" at bounding box center [787, 424] width 167 height 16
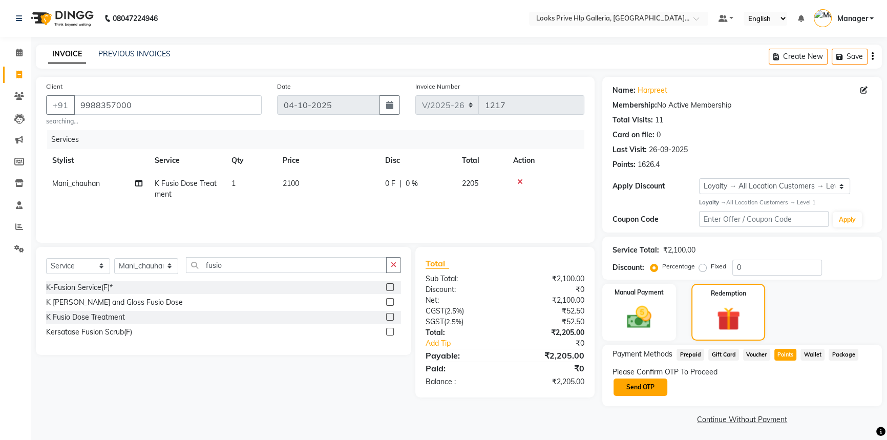
click at [642, 388] on button "Send OTP" at bounding box center [641, 386] width 54 height 17
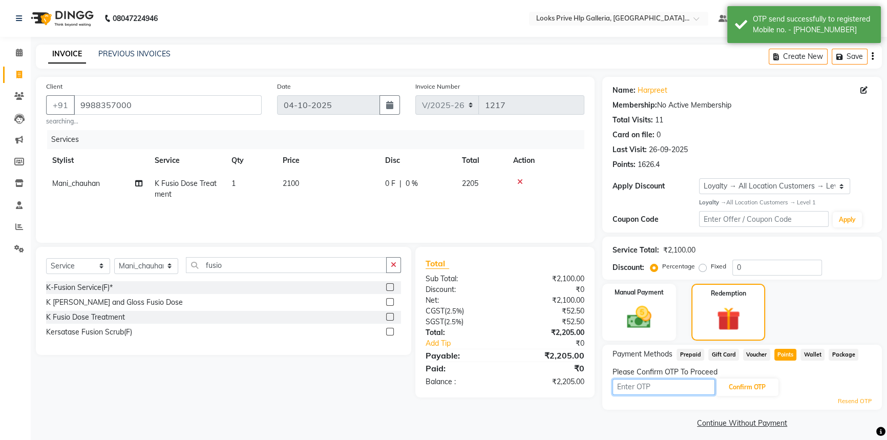
click at [643, 383] on input "text" at bounding box center [664, 387] width 102 height 16
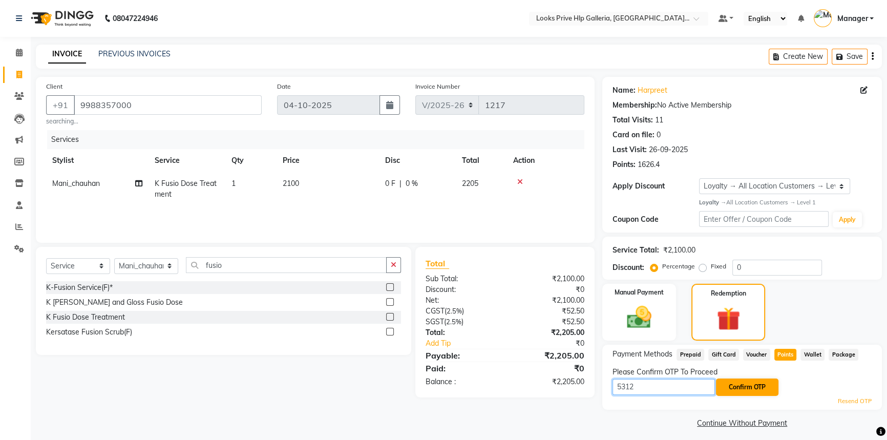
type input "5312"
click at [753, 387] on button "Confirm OTP" at bounding box center [747, 386] width 62 height 17
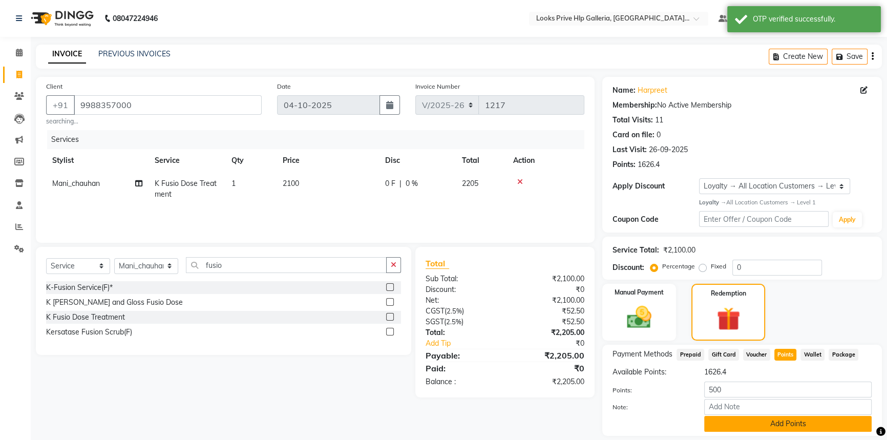
click at [751, 420] on button "Add Points" at bounding box center [787, 424] width 167 height 16
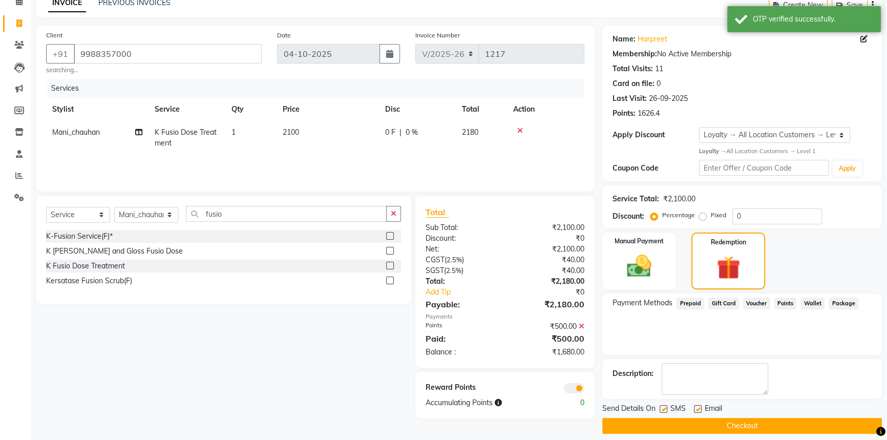
scroll to position [60, 0]
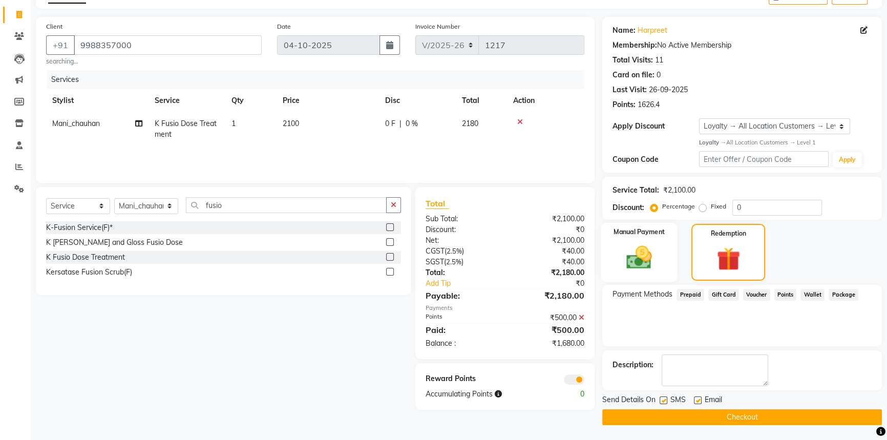
click at [664, 267] on div "Manual Payment" at bounding box center [639, 252] width 77 height 59
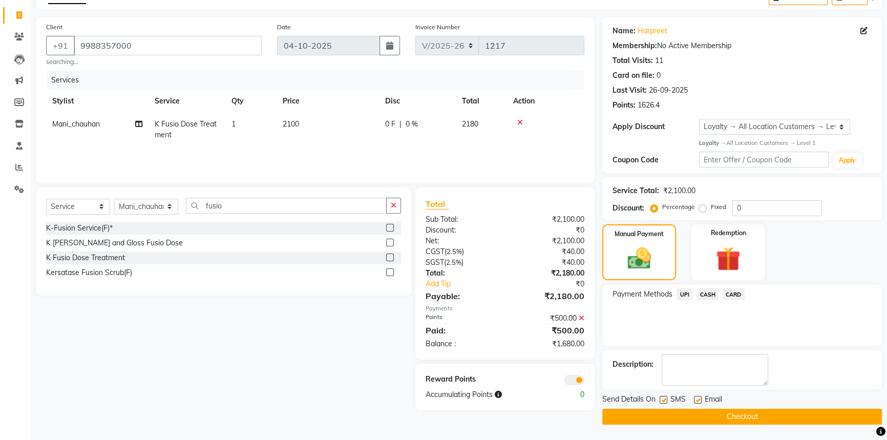
scroll to position [59, 0]
drag, startPoint x: 710, startPoint y: 290, endPoint x: 712, endPoint y: 302, distance: 11.9
click at [711, 290] on span "CASH" at bounding box center [708, 295] width 22 height 12
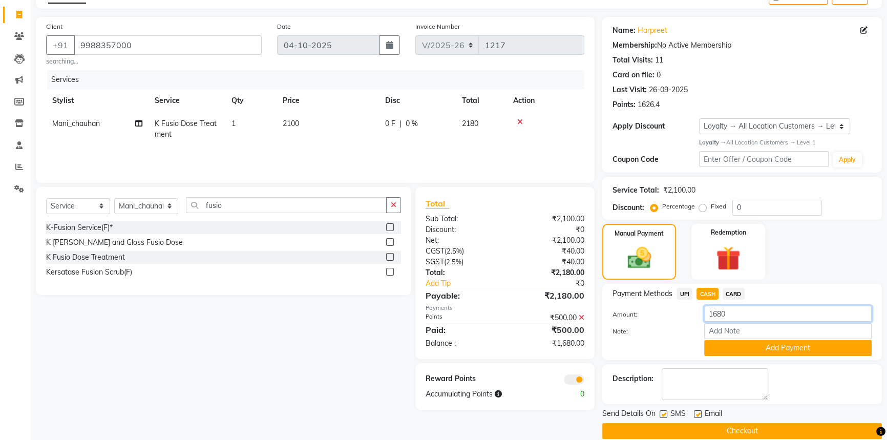
click at [763, 321] on input "1680" at bounding box center [787, 314] width 167 height 16
type input "1500"
click at [744, 352] on button "Add Payment" at bounding box center [787, 348] width 167 height 16
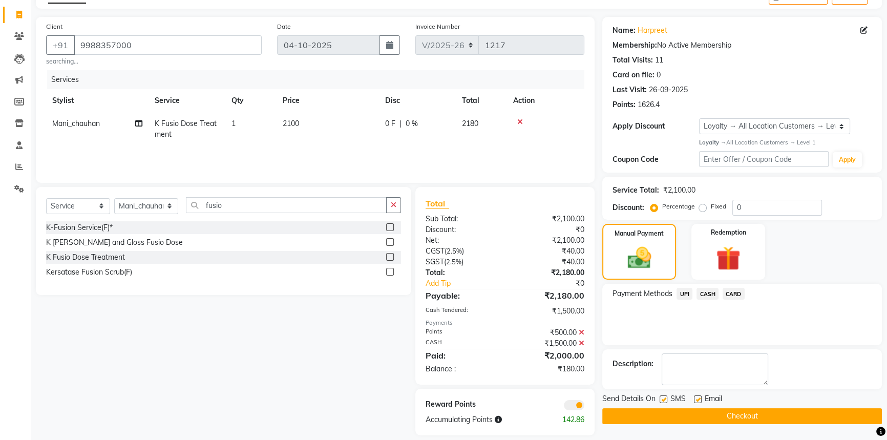
click at [678, 289] on span "UPI" at bounding box center [685, 294] width 16 height 12
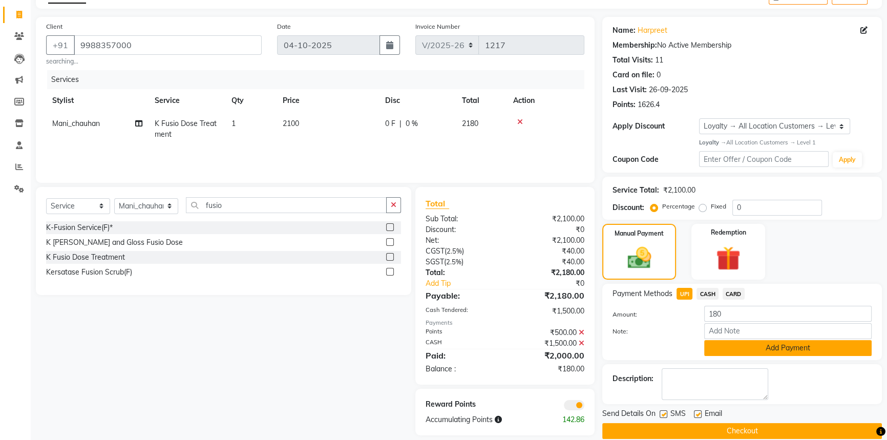
click at [740, 348] on button "Add Payment" at bounding box center [787, 348] width 167 height 16
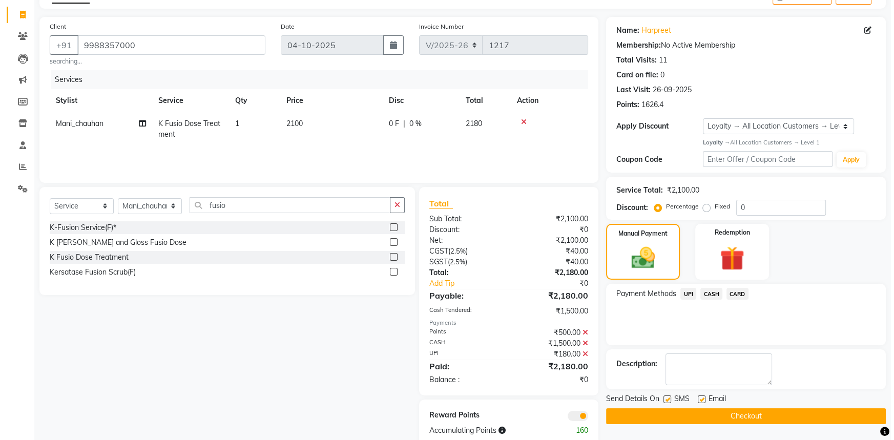
scroll to position [82, 0]
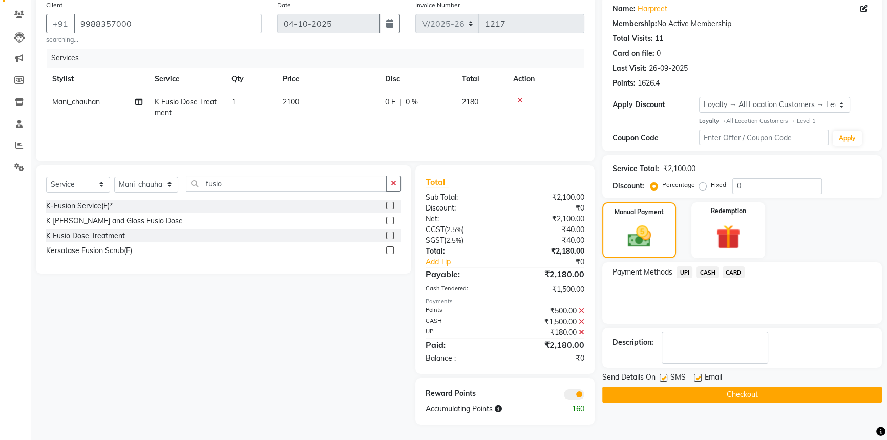
click at [573, 394] on span at bounding box center [574, 394] width 20 height 10
click at [584, 396] on input "checkbox" at bounding box center [584, 396] width 0 height 0
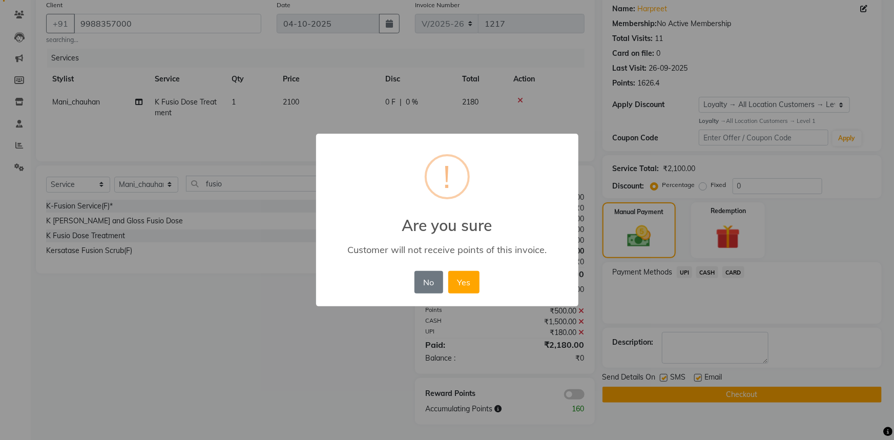
click at [466, 284] on button "Yes" at bounding box center [463, 282] width 31 height 23
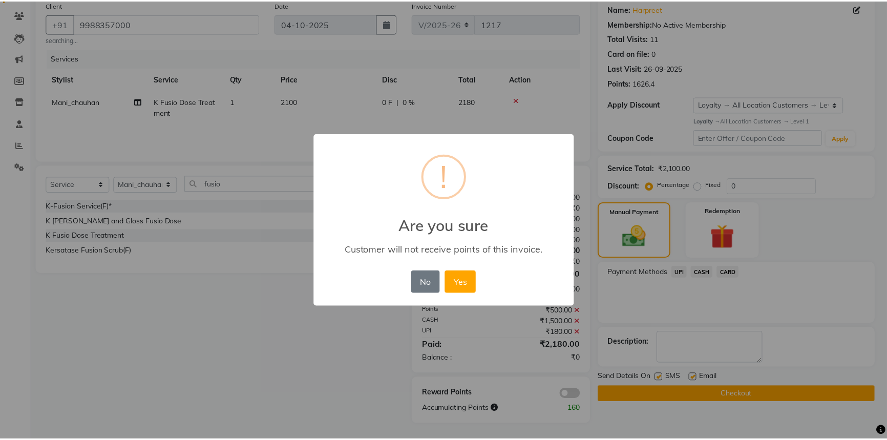
scroll to position [67, 0]
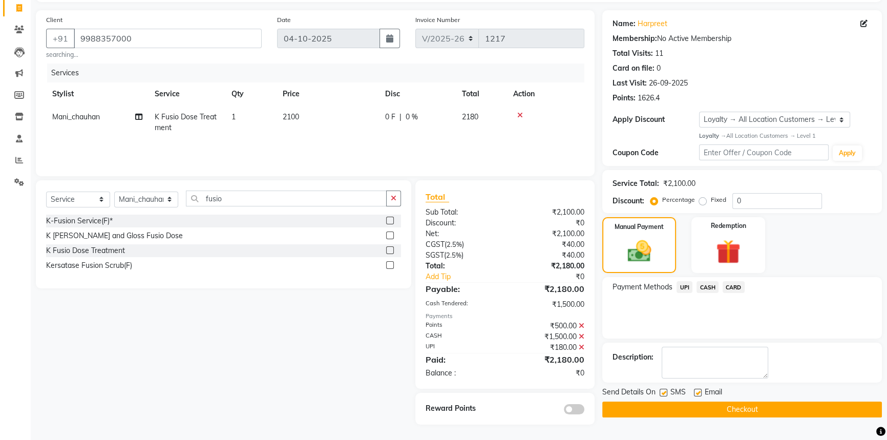
click at [635, 404] on button "Checkout" at bounding box center [742, 410] width 280 height 16
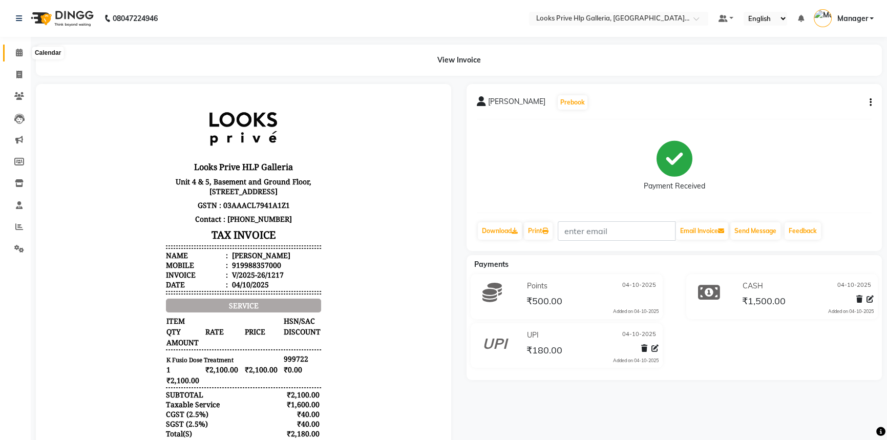
click at [16, 47] on span at bounding box center [19, 53] width 18 height 12
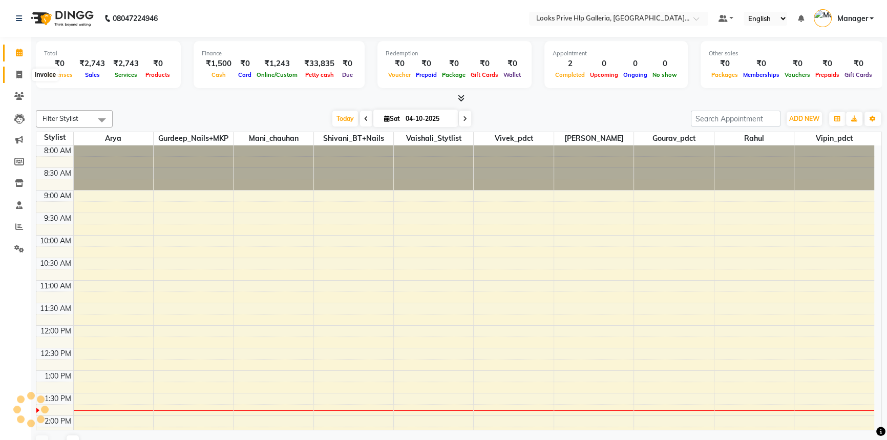
click at [15, 68] on link "Invoice" at bounding box center [15, 75] width 25 height 17
select select "service"
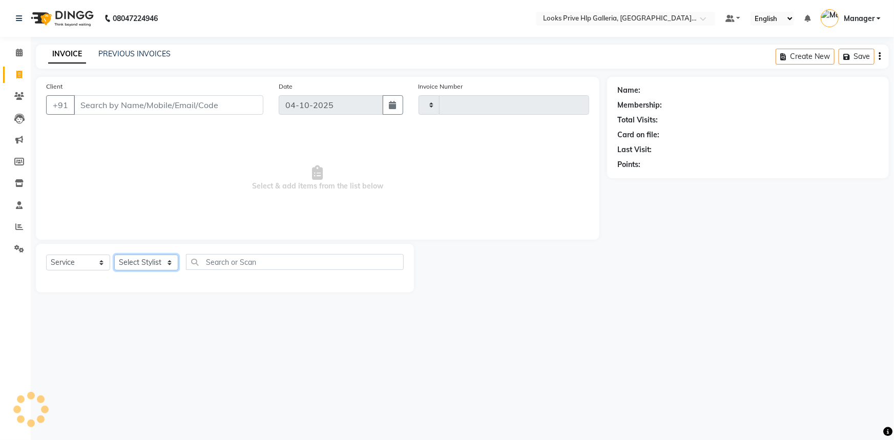
click at [164, 257] on select "Select Stylist" at bounding box center [146, 263] width 64 height 16
type input "1218"
select select "7937"
select select "71863"
click at [114, 255] on select "Select Stylist Arshdeep Arya Counter_Sales Gourav_pdct Gurdeep_Nails+MKP Manage…" at bounding box center [146, 263] width 64 height 16
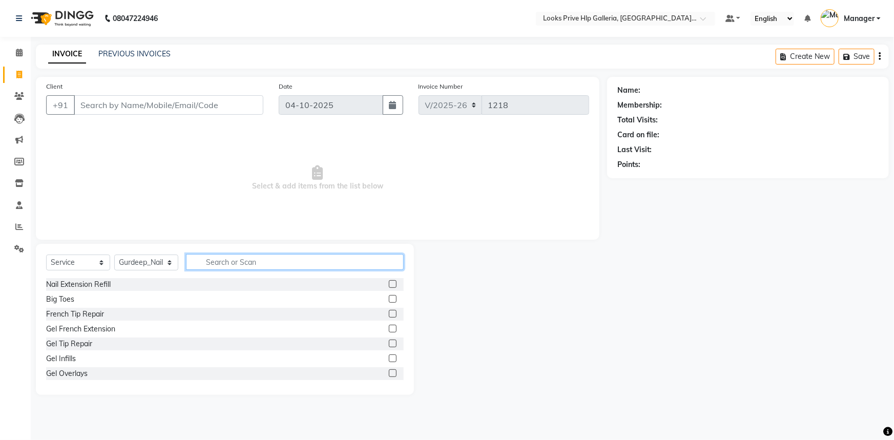
click at [228, 266] on input "text" at bounding box center [295, 262] width 218 height 16
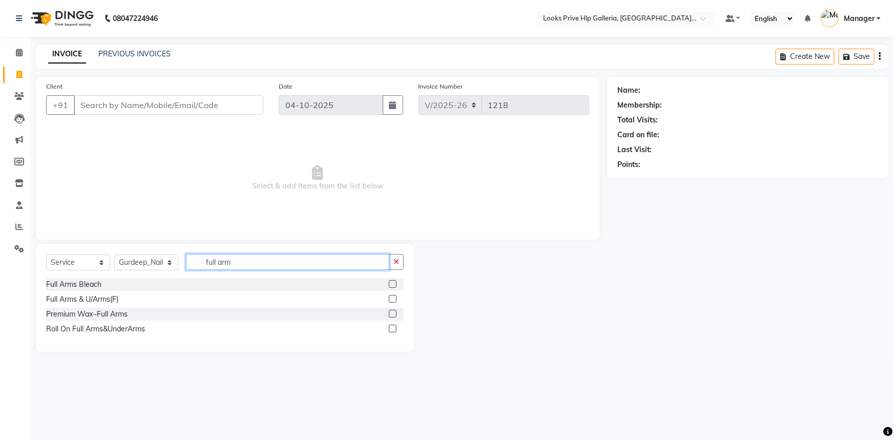
type input "full arm"
click at [392, 314] on label at bounding box center [393, 314] width 8 height 8
click at [392, 314] on input "checkbox" at bounding box center [392, 314] width 7 height 7
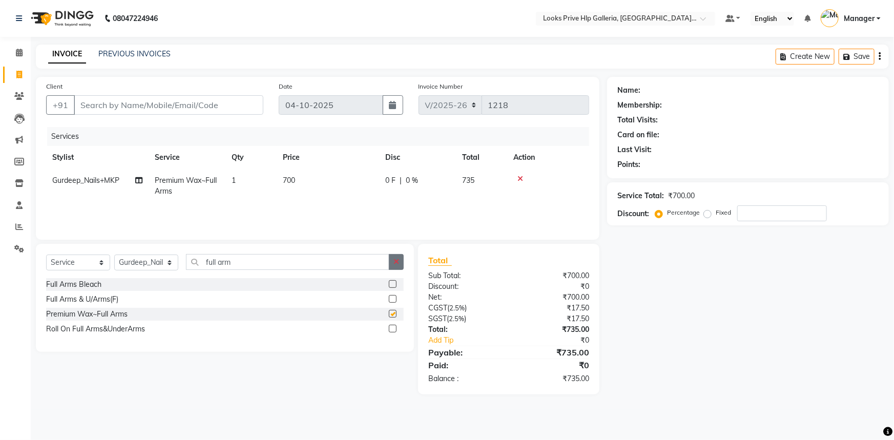
checkbox input "false"
click at [396, 260] on icon "button" at bounding box center [396, 261] width 6 height 7
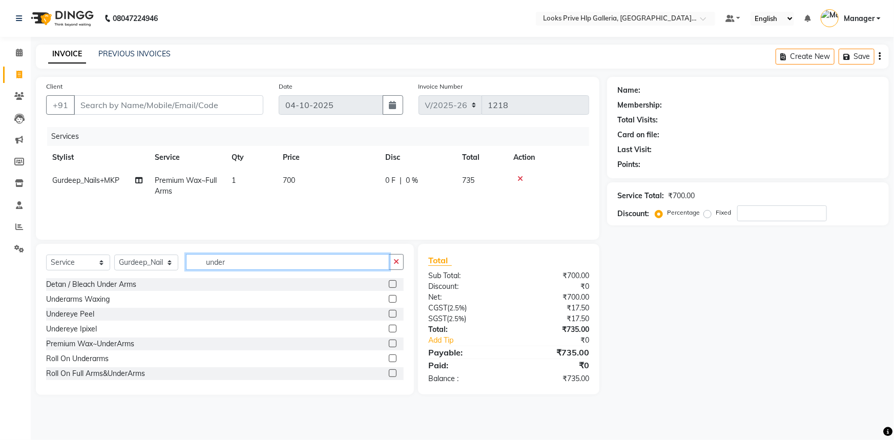
type input "under"
click at [389, 298] on label at bounding box center [393, 299] width 8 height 8
click at [389, 298] on input "checkbox" at bounding box center [392, 299] width 7 height 7
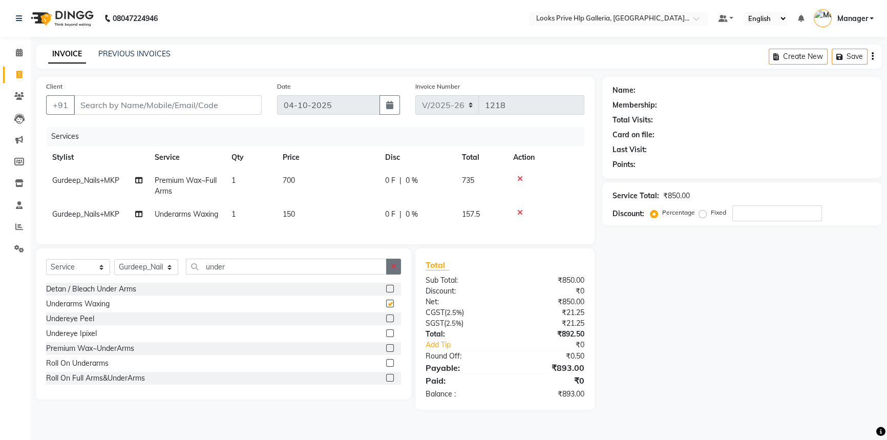
checkbox input "false"
click at [397, 275] on button "button" at bounding box center [393, 267] width 15 height 16
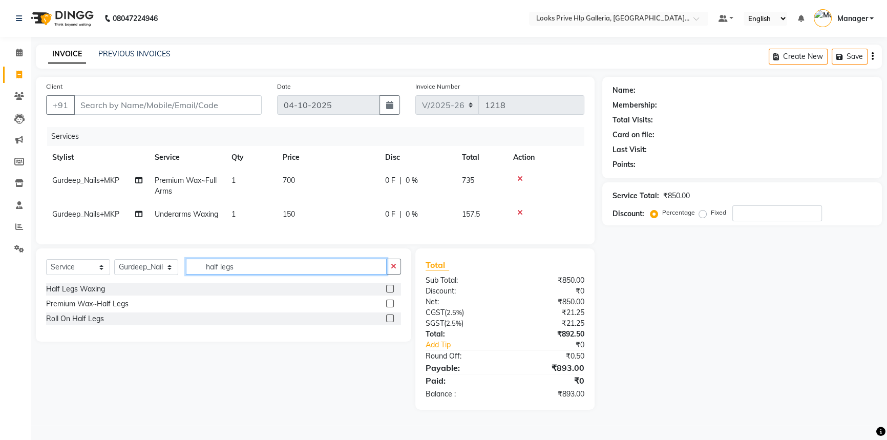
type input "half legs"
click at [388, 307] on label at bounding box center [390, 304] width 8 height 8
click at [388, 307] on input "checkbox" at bounding box center [389, 304] width 7 height 7
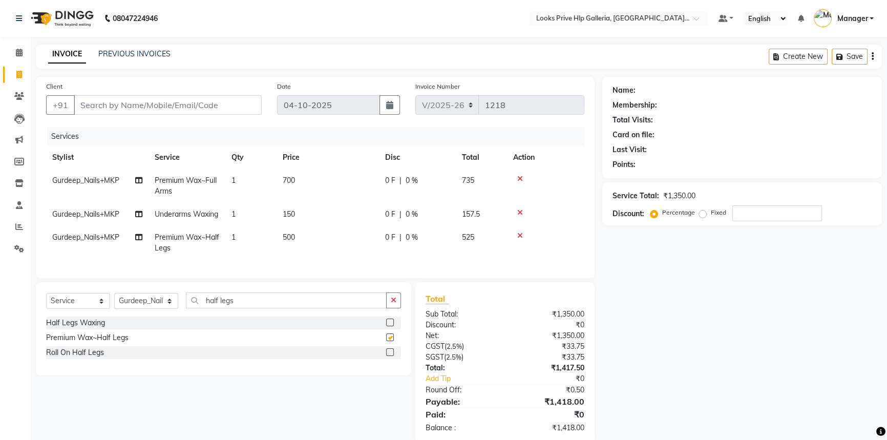
checkbox input "false"
click at [310, 174] on td "700" at bounding box center [328, 186] width 102 height 34
select select "71863"
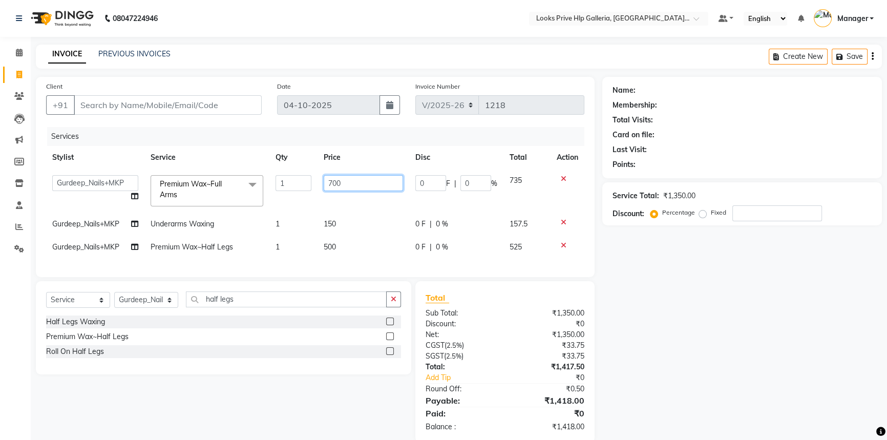
click at [343, 178] on input "700" at bounding box center [363, 183] width 79 height 16
type input "7"
type input "1000"
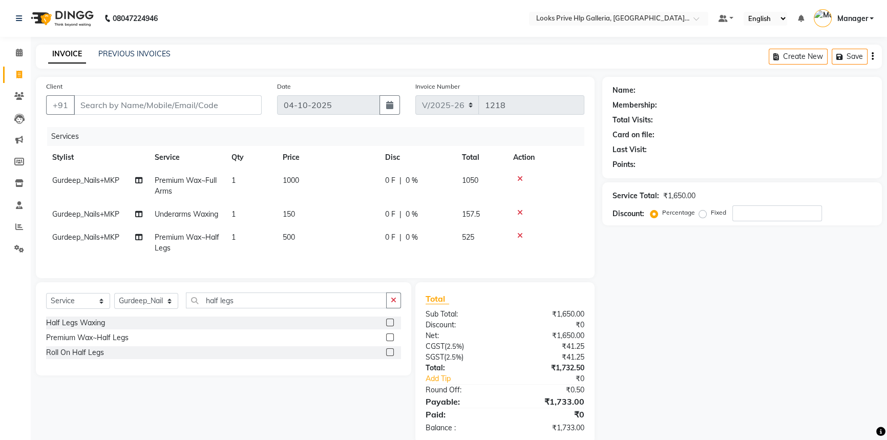
click at [346, 212] on td "150" at bounding box center [328, 214] width 102 height 23
select select "71863"
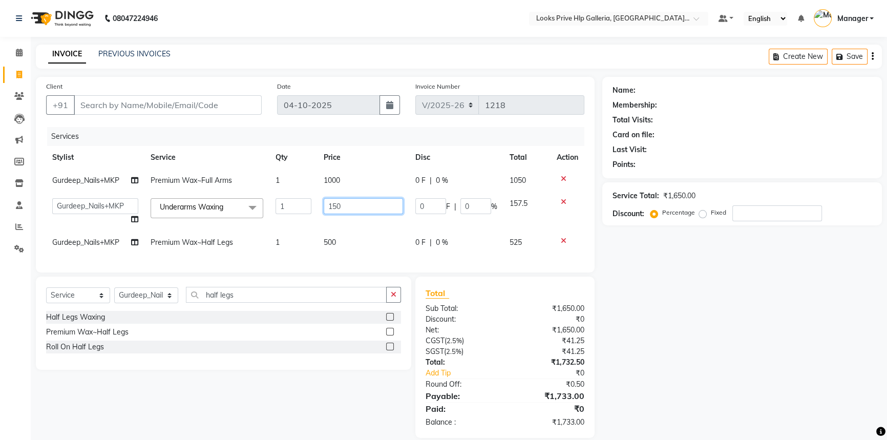
click at [349, 210] on input "150" at bounding box center [363, 206] width 79 height 16
type input "1"
type input "500"
click at [355, 241] on td "500" at bounding box center [364, 242] width 92 height 23
select select "71863"
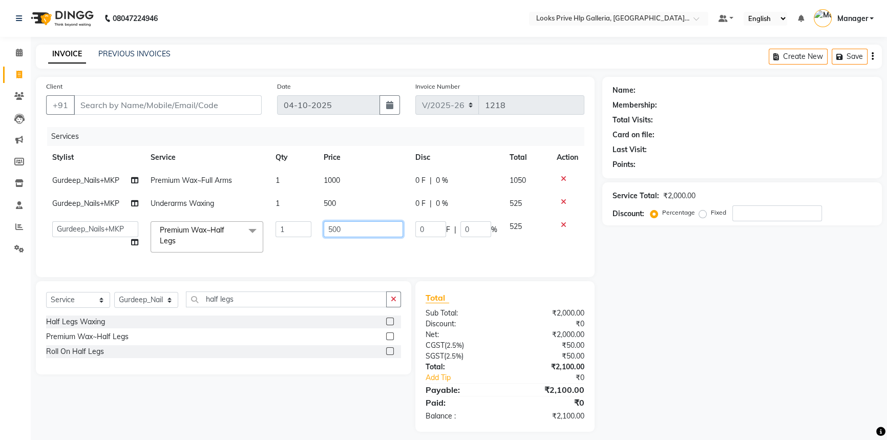
click at [368, 229] on input "500" at bounding box center [363, 229] width 79 height 16
type input "5"
type input "700"
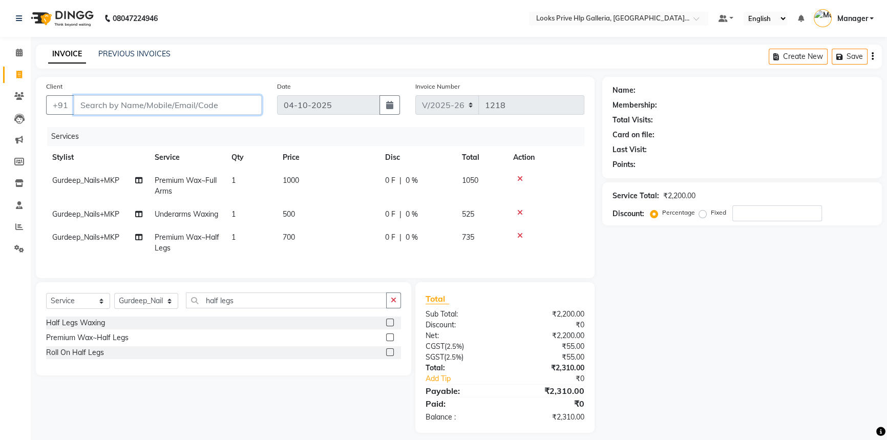
click at [94, 99] on input "Client" at bounding box center [168, 104] width 188 height 19
type input "9"
type input "0"
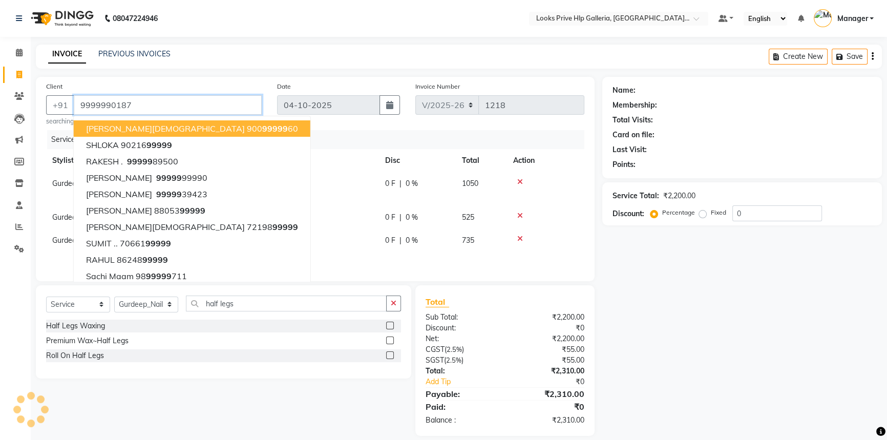
type input "9999990187"
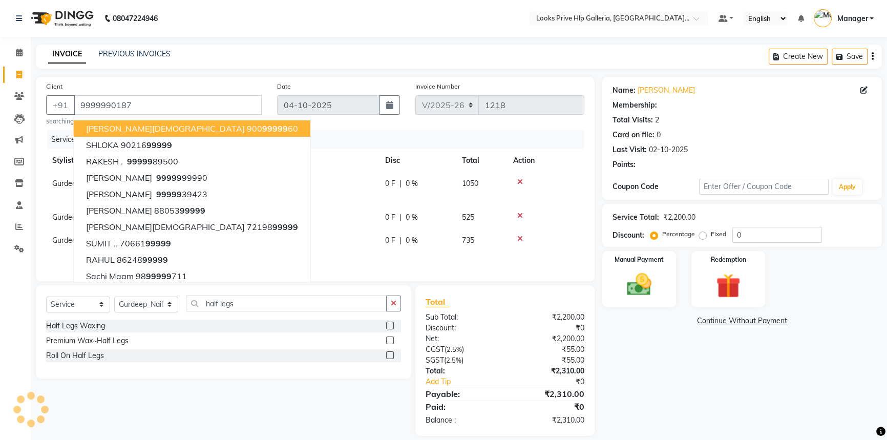
select select "1: Object"
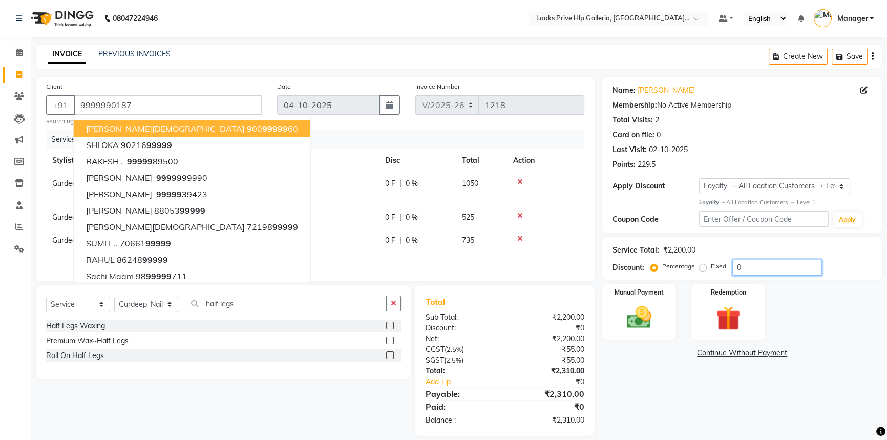
click at [763, 261] on input "0" at bounding box center [777, 268] width 90 height 16
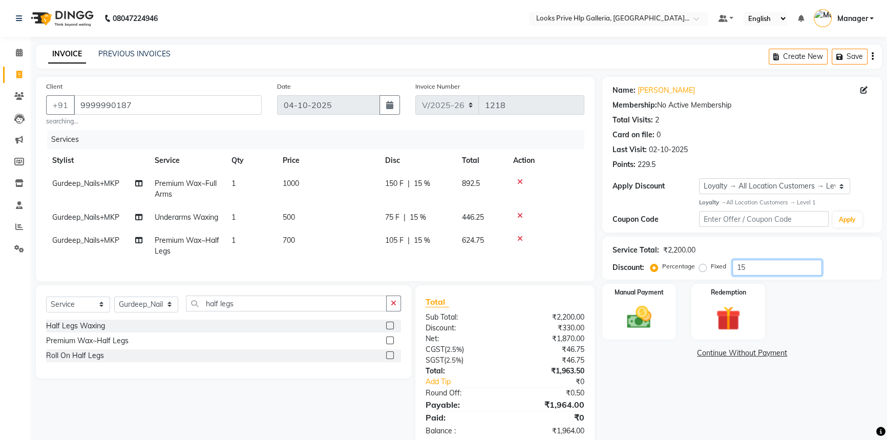
type input "15"
click at [635, 365] on div "Name: Dimple Sodhi Membership: No Active Membership Total Visits: 2 Card on fil…" at bounding box center [745, 262] width 287 height 370
click at [651, 311] on img at bounding box center [639, 317] width 41 height 29
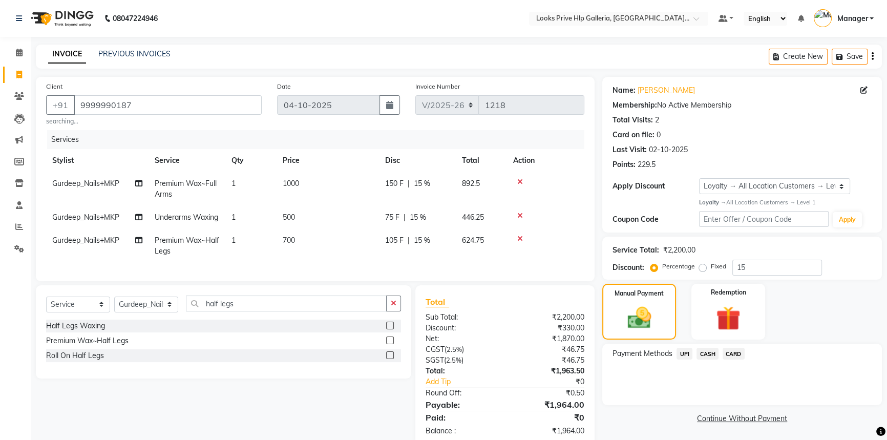
click at [732, 353] on span "CARD" at bounding box center [734, 354] width 22 height 12
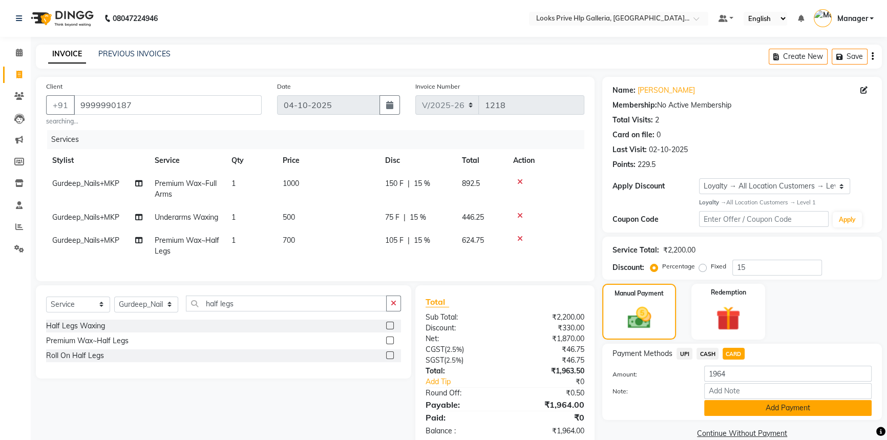
click at [743, 400] on button "Add Payment" at bounding box center [787, 408] width 167 height 16
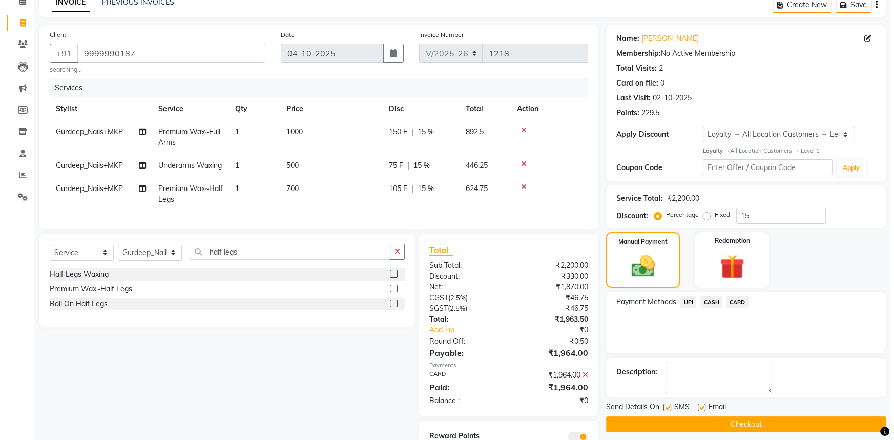
scroll to position [113, 0]
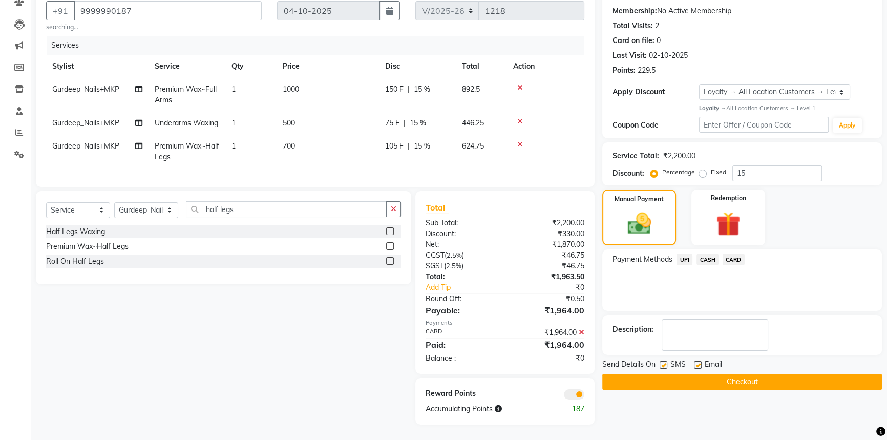
click at [571, 390] on span at bounding box center [574, 394] width 20 height 10
click at [584, 396] on input "checkbox" at bounding box center [584, 396] width 0 height 0
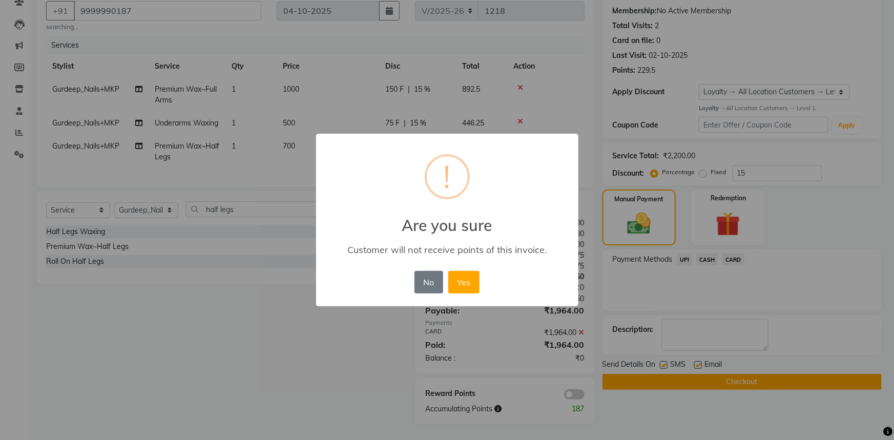
drag, startPoint x: 469, startPoint y: 279, endPoint x: 483, endPoint y: 285, distance: 15.3
click at [471, 278] on button "Yes" at bounding box center [463, 282] width 31 height 23
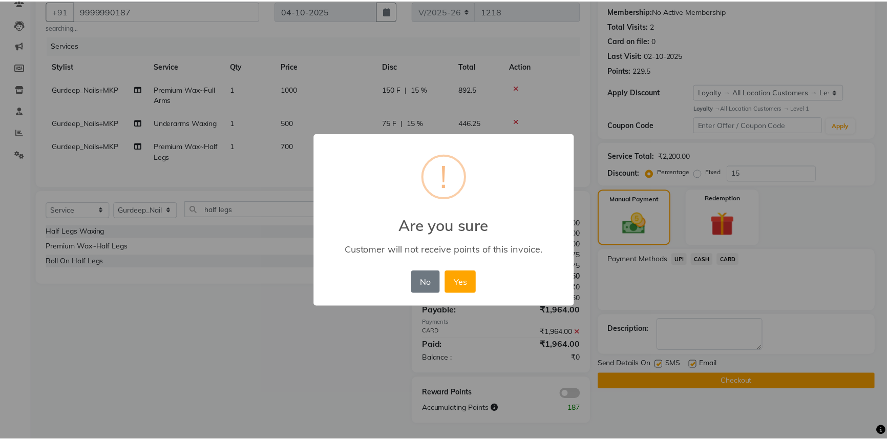
scroll to position [97, 0]
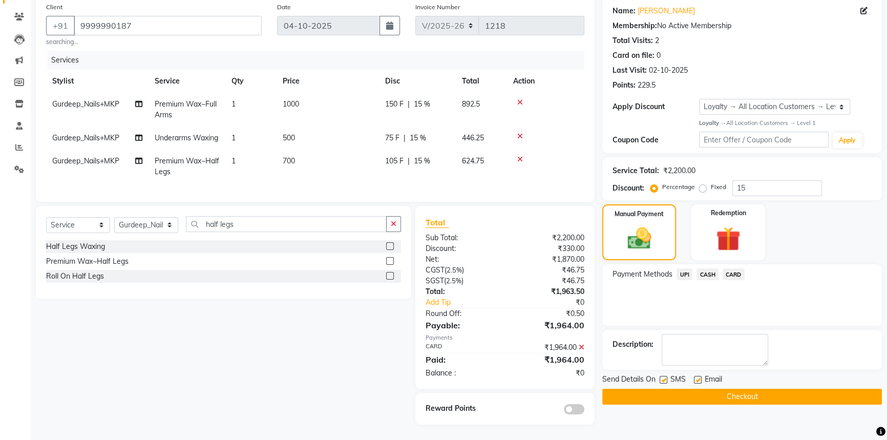
click at [697, 389] on div "Name: Dimple Sodhi Membership: No Active Membership Total Visits: 2 Card on fil…" at bounding box center [745, 210] width 287 height 427
click at [697, 389] on button "Checkout" at bounding box center [742, 397] width 280 height 16
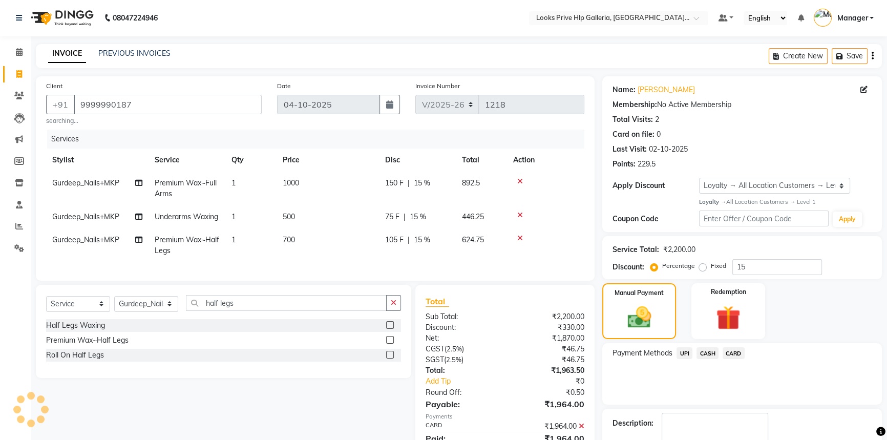
scroll to position [0, 0]
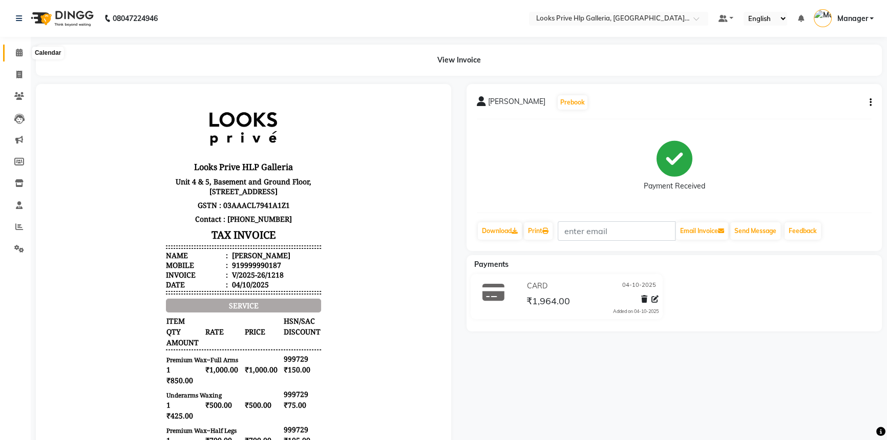
click at [15, 50] on span at bounding box center [19, 53] width 18 height 12
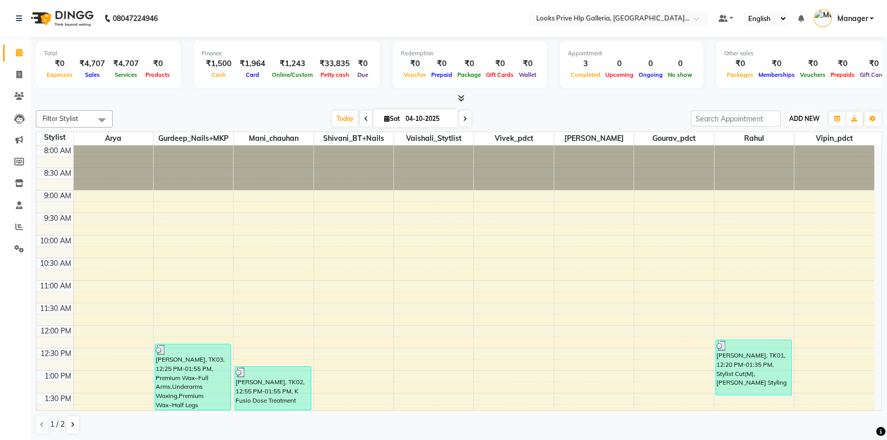
click at [809, 120] on span "ADD NEW" at bounding box center [804, 119] width 30 height 8
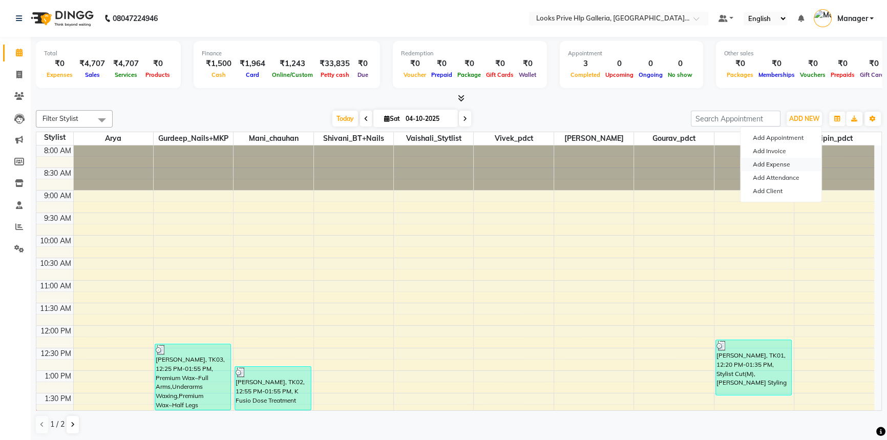
click at [792, 162] on link "Add Expense" at bounding box center [781, 164] width 81 height 13
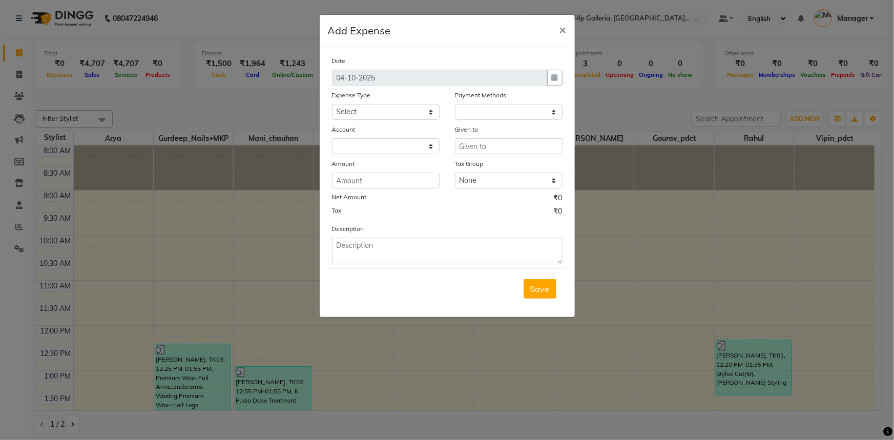
select select "1"
select select "7087"
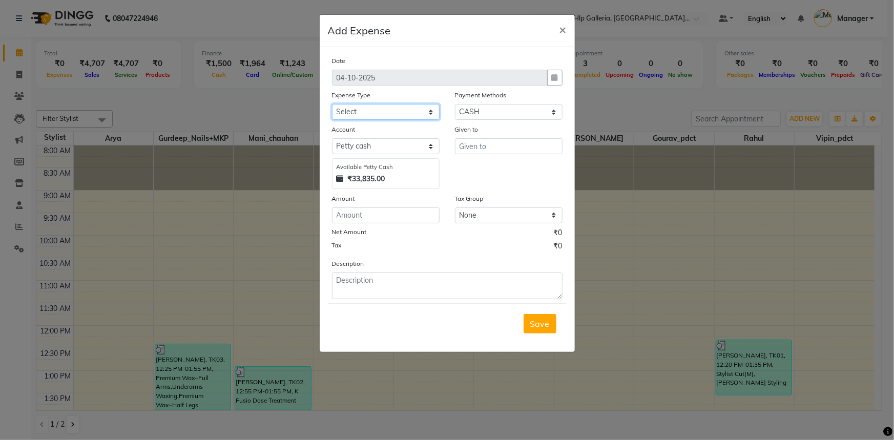
click at [381, 112] on select "Select Accommodation Aesthetics Bank Deposit BLINKIT Cash Handover Client Refun…" at bounding box center [386, 112] width 108 height 16
select select "24170"
click at [379, 113] on select "Select Accommodation Aesthetics Bank Deposit BLINKIT Cash Handover Client Refun…" at bounding box center [386, 112] width 108 height 16
click at [392, 221] on input "number" at bounding box center [386, 215] width 108 height 16
type input "150"
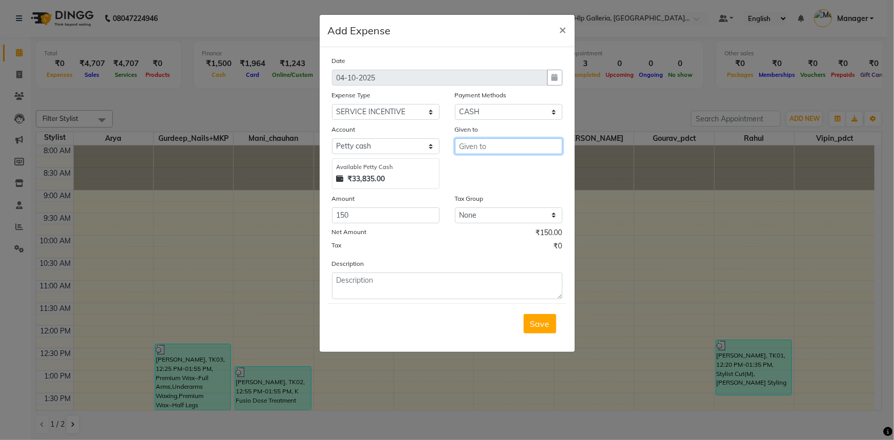
click at [494, 145] on input "text" at bounding box center [509, 146] width 108 height 16
click at [475, 162] on button "C ounter_Sales" at bounding box center [495, 168] width 81 height 16
type input "Counter_Sales"
click at [353, 285] on textarea at bounding box center [447, 285] width 230 height 27
type textarea "f"
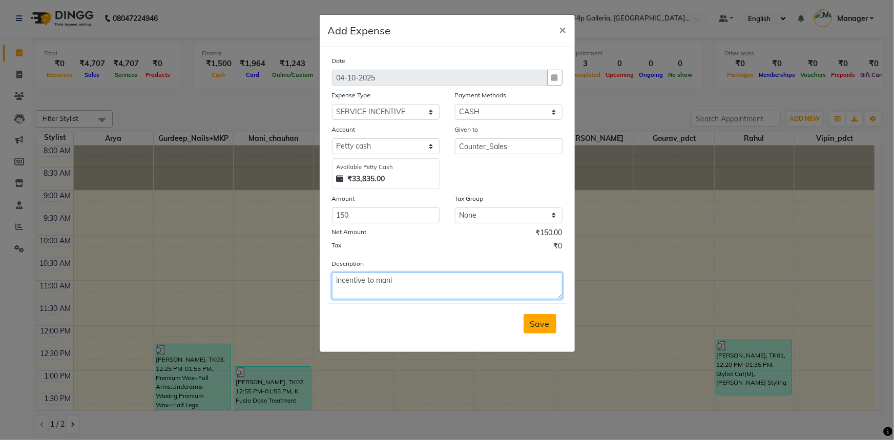
type textarea "incentive to mani"
click at [548, 323] on span "Save" at bounding box center [539, 324] width 19 height 10
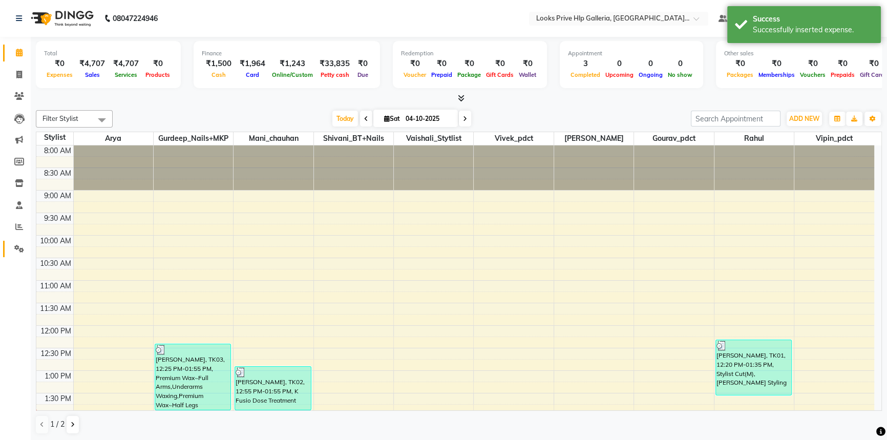
click at [15, 241] on link "Settings" at bounding box center [15, 249] width 25 height 17
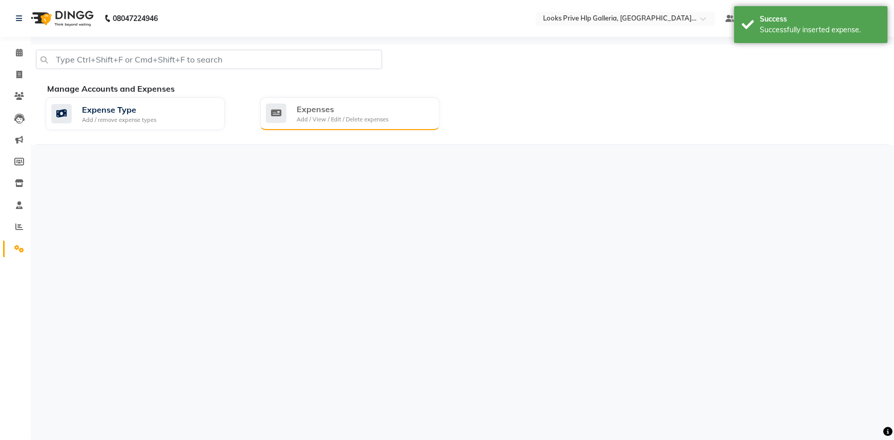
click at [313, 125] on div "Expenses Add / View / Edit / Delete expenses" at bounding box center [349, 113] width 179 height 33
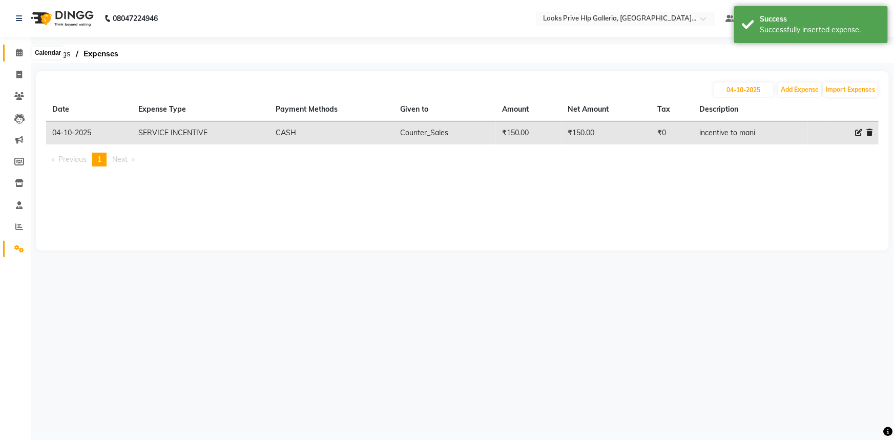
click at [20, 52] on icon at bounding box center [19, 53] width 7 height 8
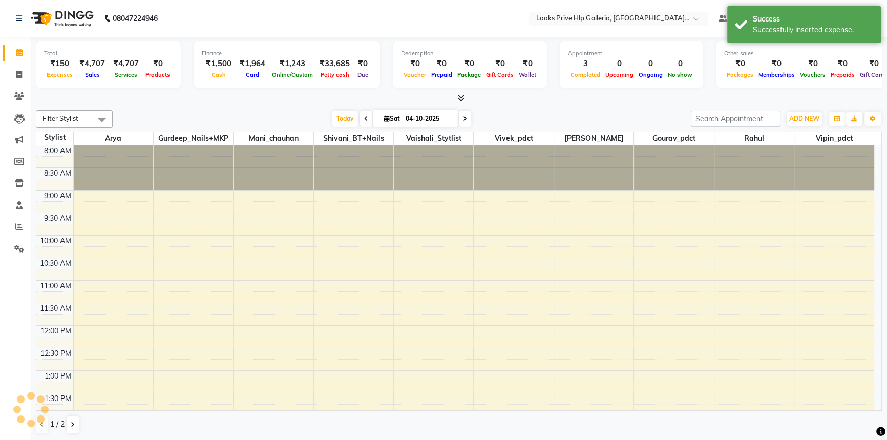
scroll to position [225, 0]
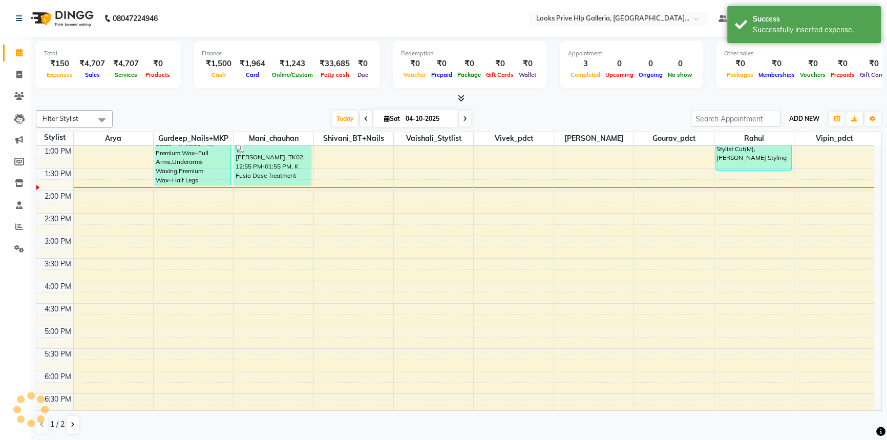
click at [798, 119] on span "ADD NEW" at bounding box center [804, 119] width 30 height 8
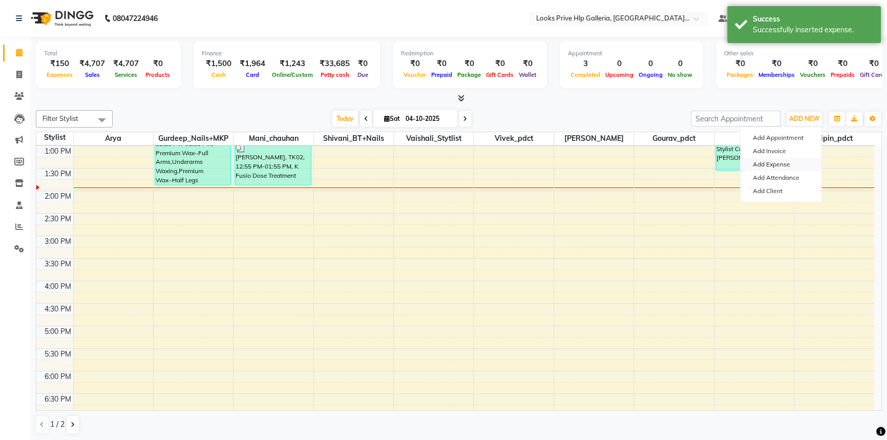
click at [784, 163] on link "Add Expense" at bounding box center [781, 164] width 81 height 13
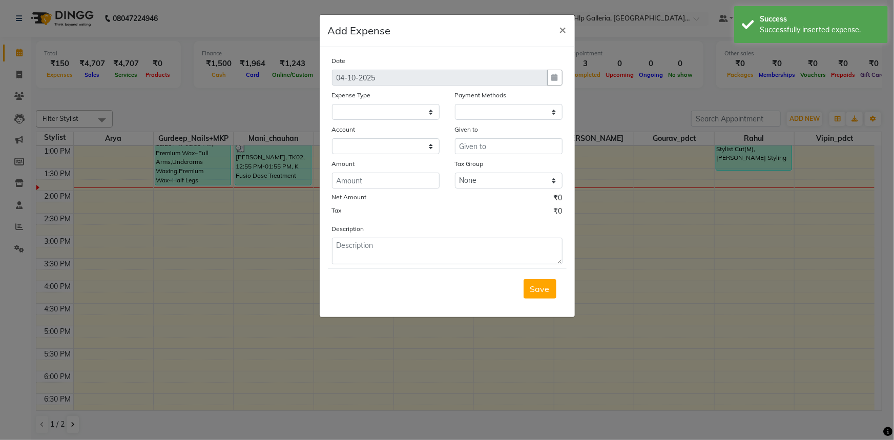
select select "1"
select select "7087"
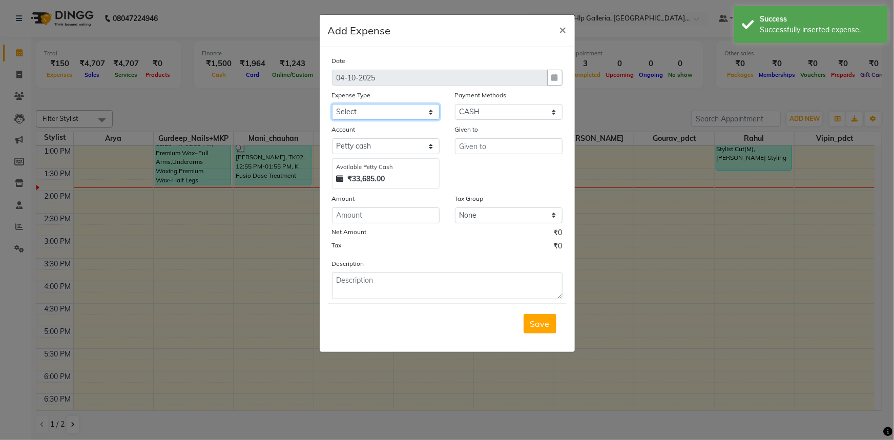
click at [365, 111] on select "Select Accommodation Aesthetics Bank Deposit BLINKIT Cash Handover Client Refun…" at bounding box center [386, 112] width 108 height 16
select select "24890"
click at [367, 107] on select "Select Accommodation Aesthetics Bank Deposit BLINKIT Cash Handover Client Refun…" at bounding box center [386, 112] width 108 height 16
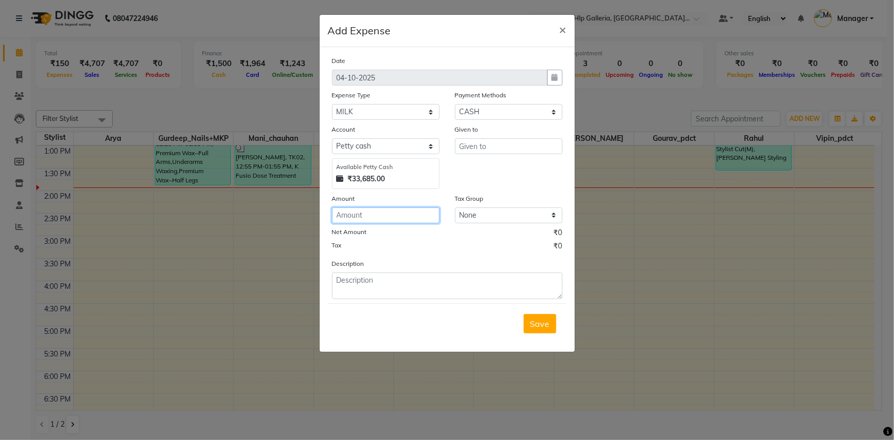
click at [388, 218] on input "number" at bounding box center [386, 215] width 108 height 16
type input "1"
type input "70"
click at [499, 153] on input "text" at bounding box center [509, 146] width 108 height 16
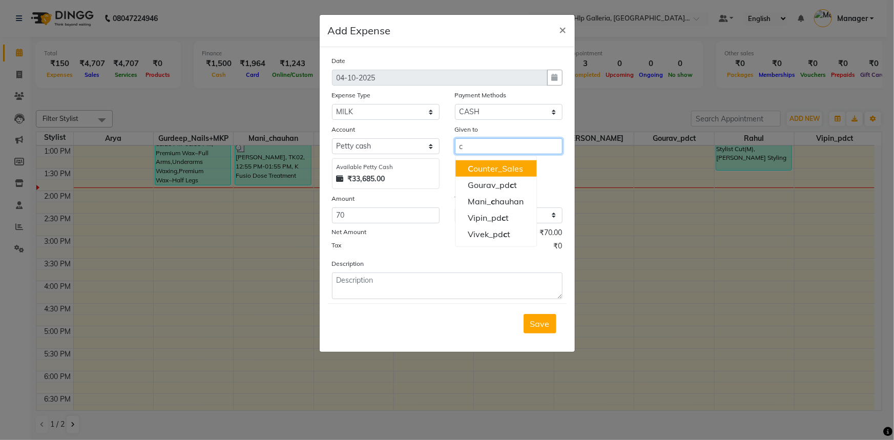
click at [482, 170] on ngb-highlight "C ounter_Sales" at bounding box center [495, 168] width 55 height 10
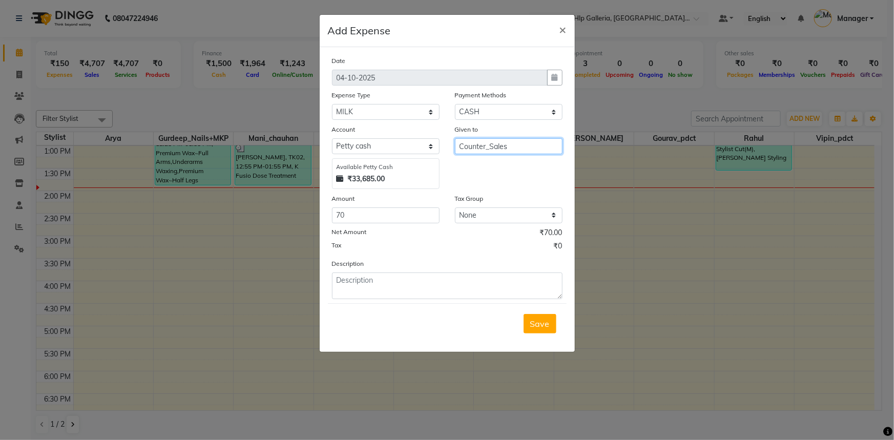
type input "Counter_Sales"
click at [392, 277] on textarea at bounding box center [447, 285] width 230 height 27
type textarea "milk"
click at [545, 323] on span "Save" at bounding box center [539, 324] width 19 height 10
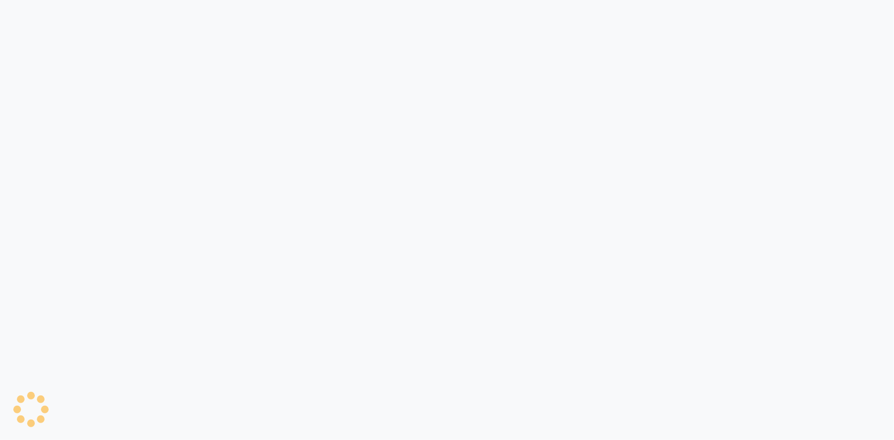
select select "service"
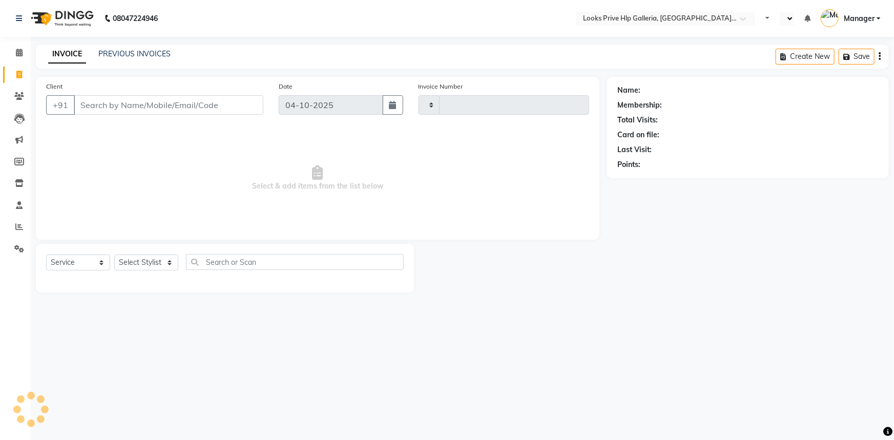
type input "1217"
select select "en"
select select "7937"
click at [163, 261] on select "Select Stylist [PERSON_NAME] Counter_Sales Gourav_pdct Gurdeep_Nails+MKP Manage…" at bounding box center [146, 263] width 64 height 16
click at [255, 119] on div "Client +91" at bounding box center [154, 102] width 233 height 42
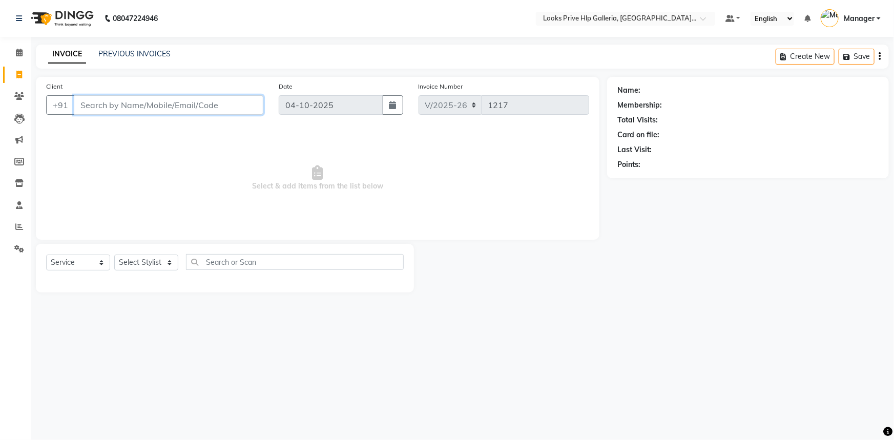
click at [223, 107] on input "Client" at bounding box center [168, 104] width 189 height 19
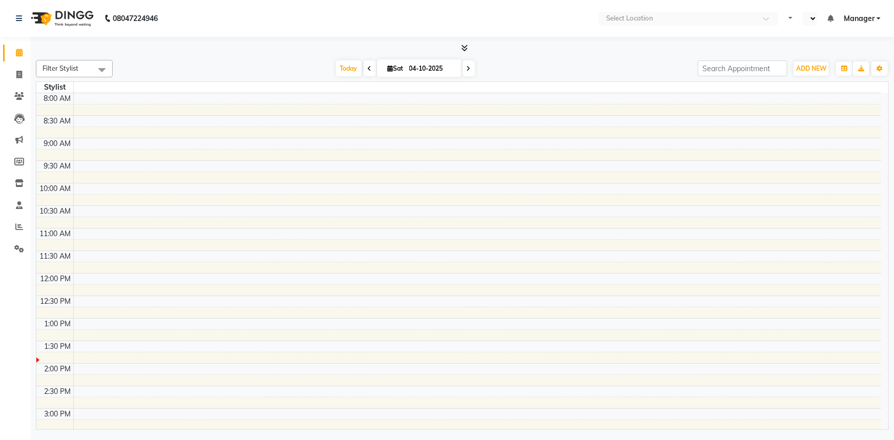
select select "en"
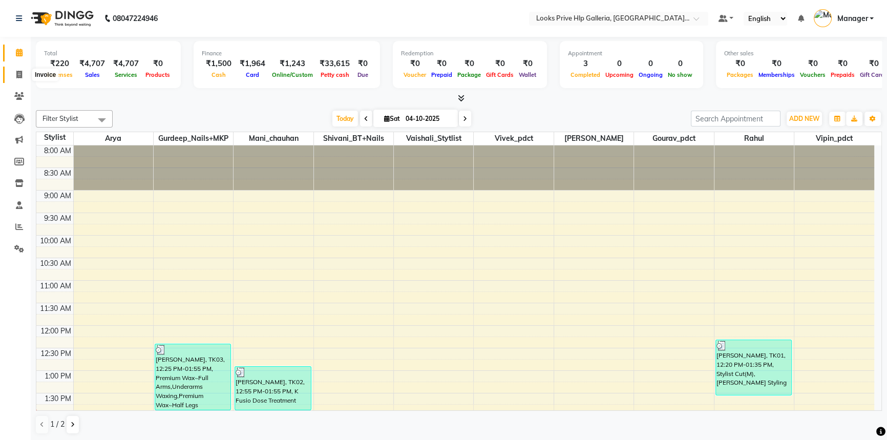
click at [16, 72] on icon at bounding box center [19, 75] width 6 height 8
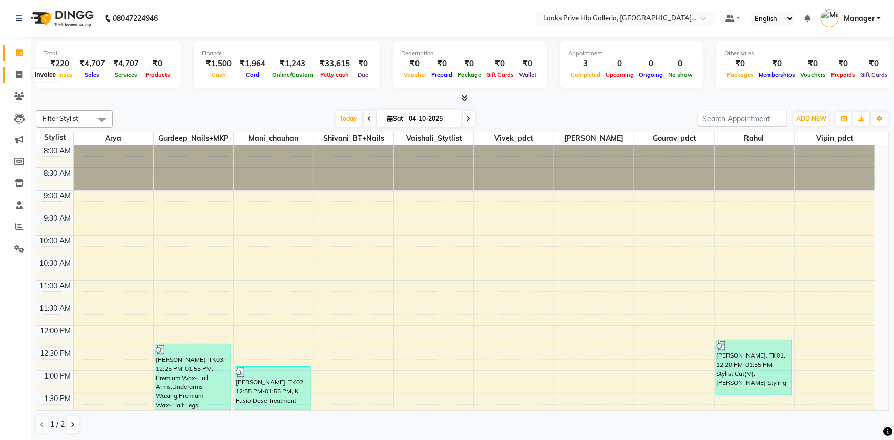
select select "service"
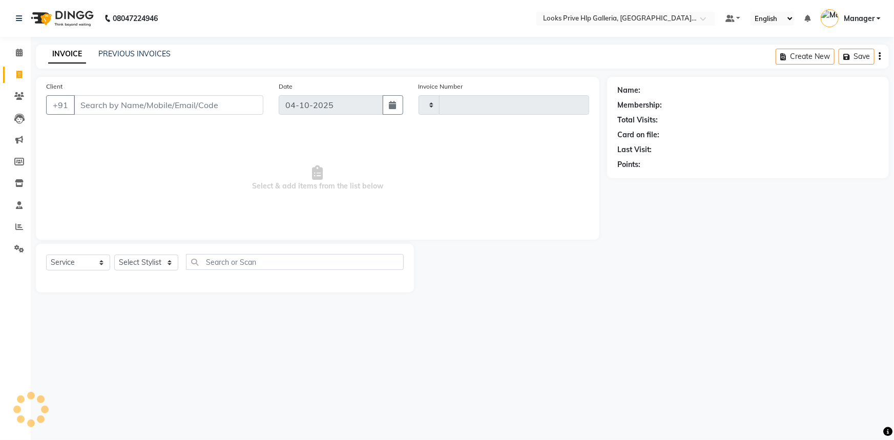
type input "1219"
select select "7937"
click at [17, 51] on icon at bounding box center [19, 53] width 7 height 8
